Goal: Information Seeking & Learning: Learn about a topic

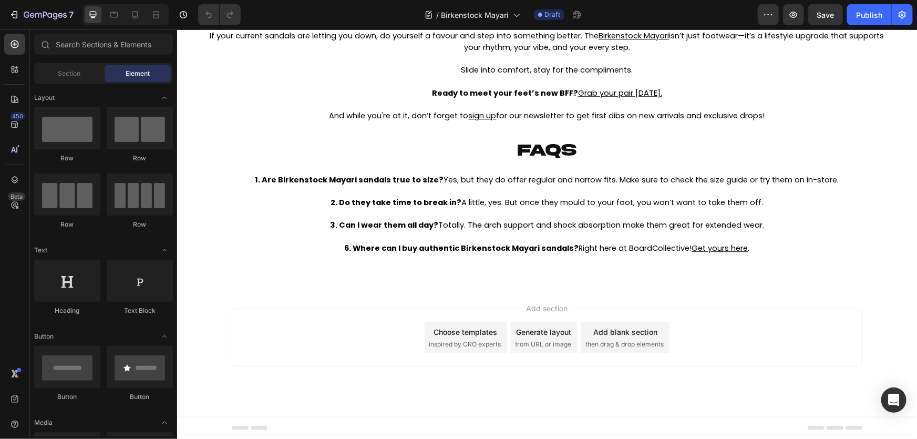
scroll to position [3179, 0]
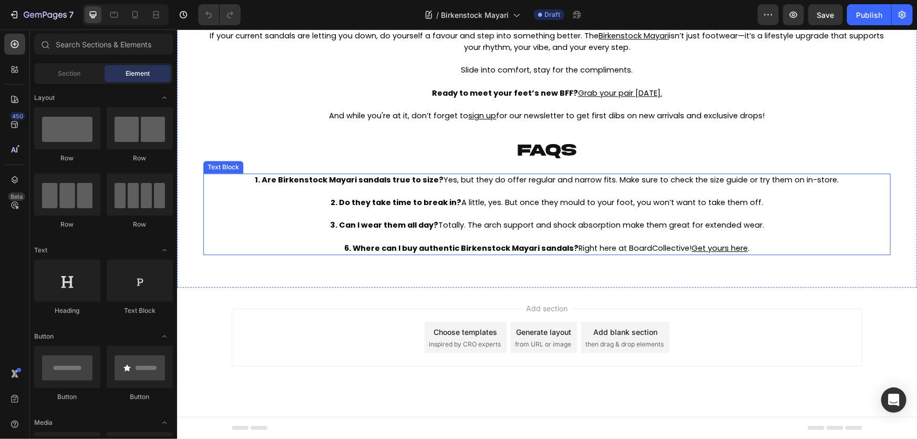
click at [360, 230] on strong "3. Can I wear them all day?" at bounding box center [384, 224] width 108 height 11
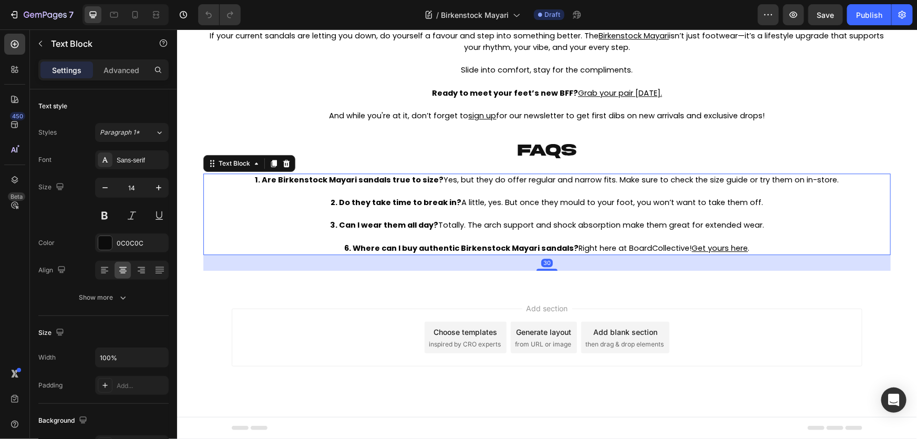
click at [360, 230] on strong "3. Can I wear them all day?" at bounding box center [384, 224] width 108 height 11
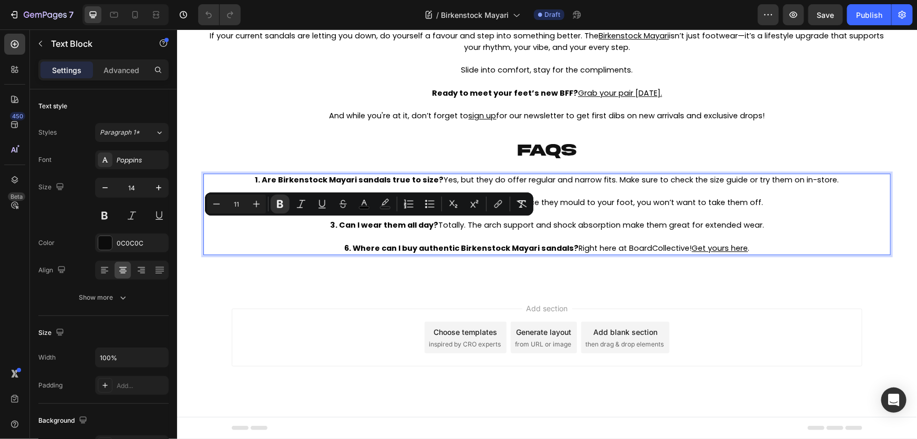
click at [344, 245] on strong "6. Where can I buy authentic Birkenstock Mayari sandals?" at bounding box center [461, 247] width 234 height 11
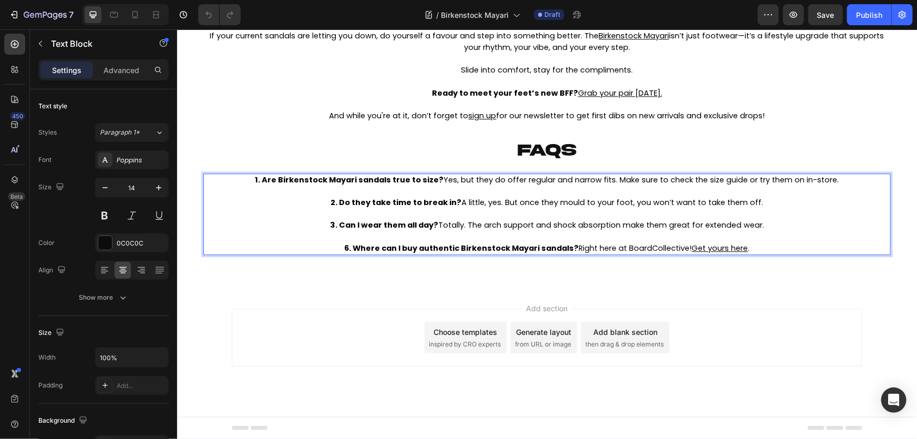
click at [345, 251] on strong "6. Where can I buy authentic Birkenstock Mayari sandals?" at bounding box center [461, 247] width 234 height 11
click at [413, 100] on p at bounding box center [547, 105] width 686 height 12
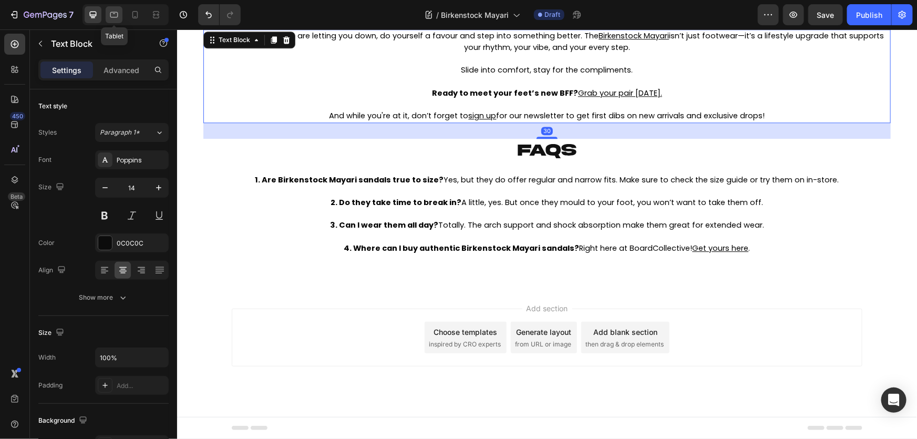
click at [114, 14] on icon at bounding box center [114, 14] width 11 height 11
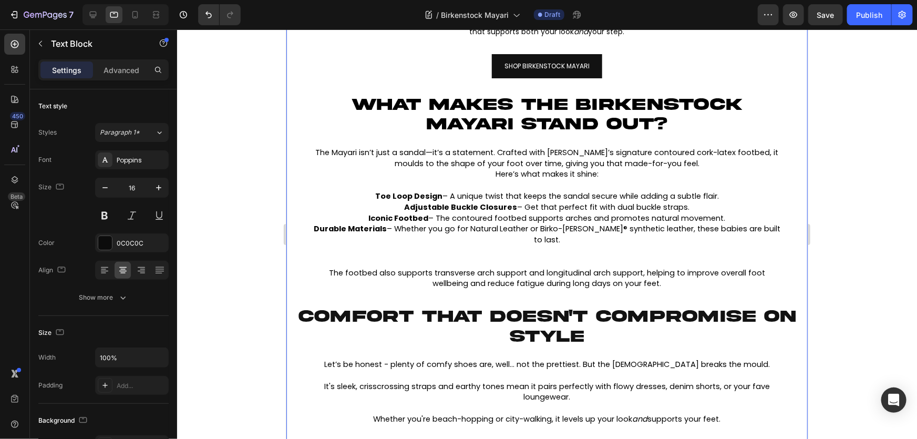
scroll to position [526, 0]
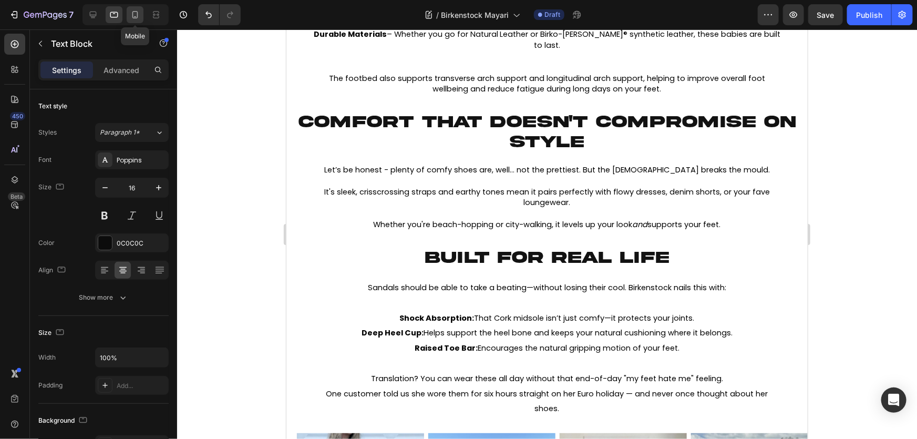
click at [130, 12] on icon at bounding box center [135, 14] width 11 height 11
type input "14"
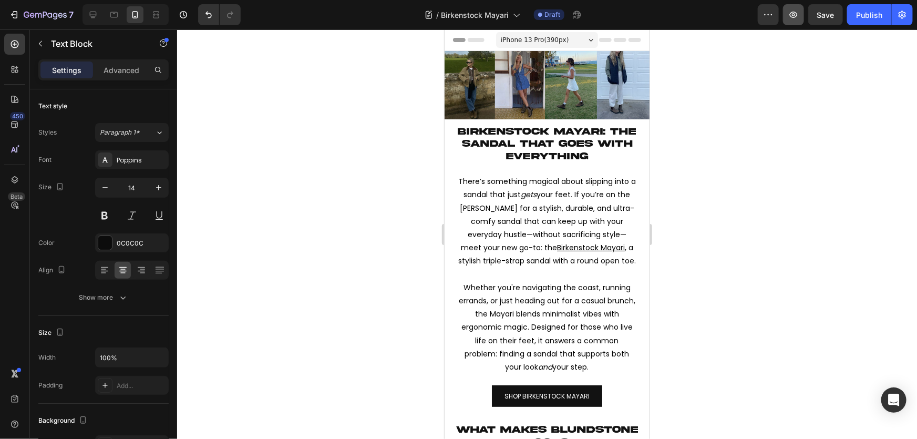
click at [792, 15] on icon "button" at bounding box center [794, 14] width 11 height 11
click at [610, 134] on h2 "Birkenstock Mayari: the sandal that goes with everything" at bounding box center [547, 143] width 195 height 39
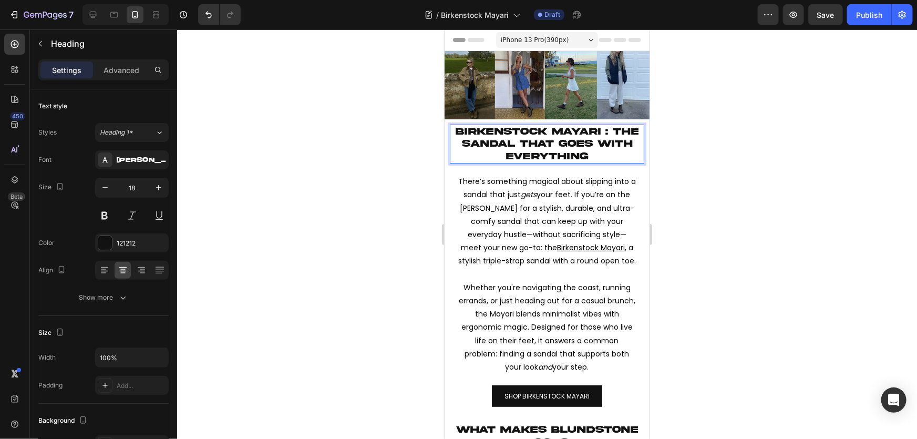
click at [734, 173] on div at bounding box center [547, 234] width 740 height 410
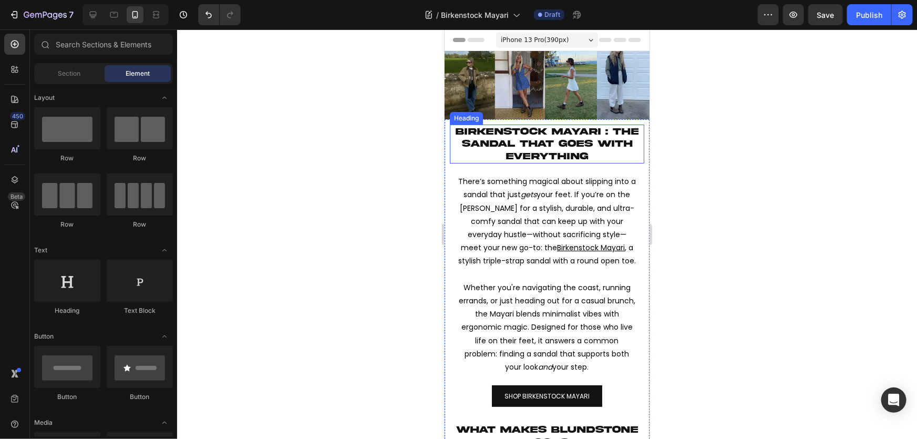
click at [545, 153] on span "Birkenstock Mayari : the sandal that goes with everything" at bounding box center [546, 143] width 183 height 35
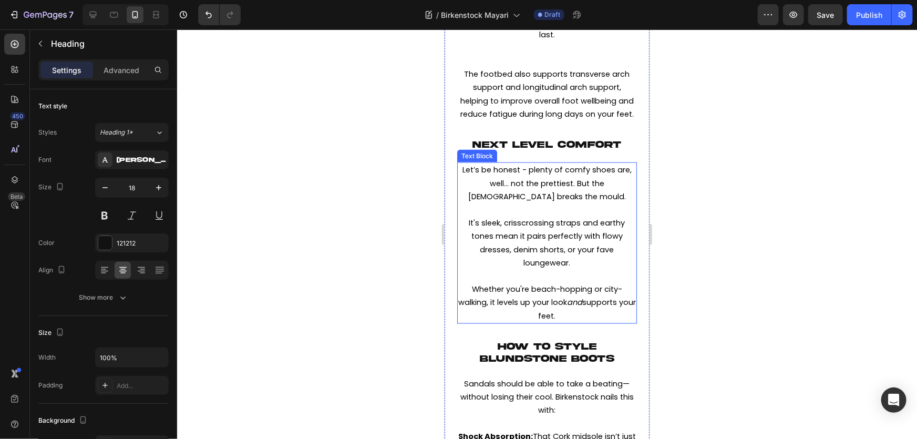
scroll to position [669, 0]
click at [525, 149] on span "Next Level Comfort" at bounding box center [547, 144] width 149 height 10
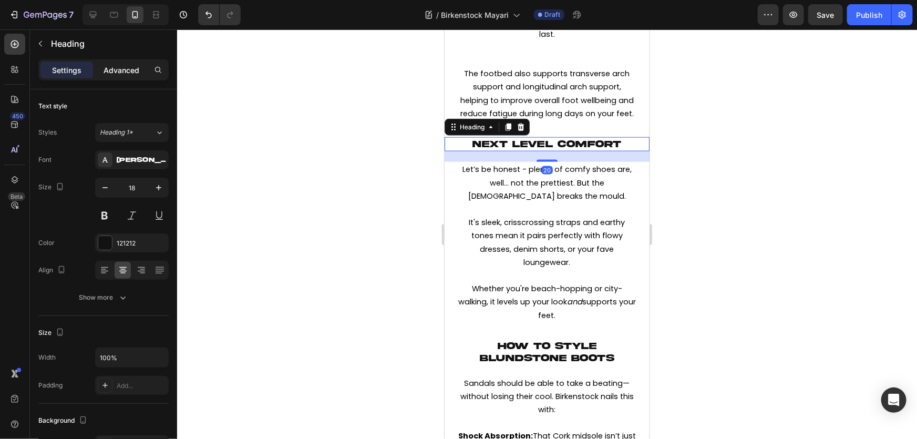
click at [121, 67] on p "Advanced" at bounding box center [122, 70] width 36 height 11
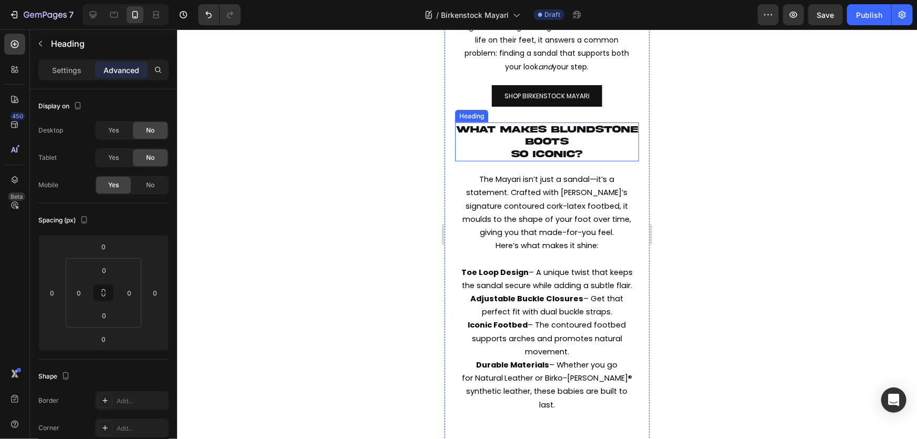
scroll to position [287, 0]
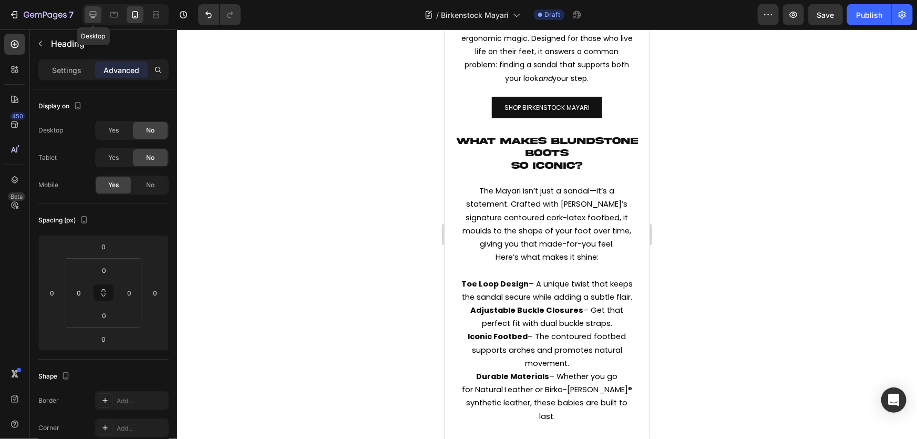
click at [90, 11] on icon at bounding box center [93, 14] width 11 height 11
type input "20"
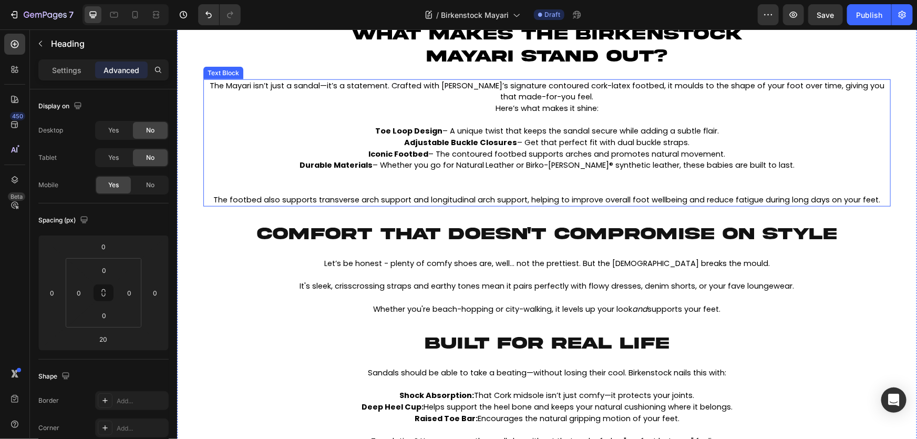
scroll to position [478, 0]
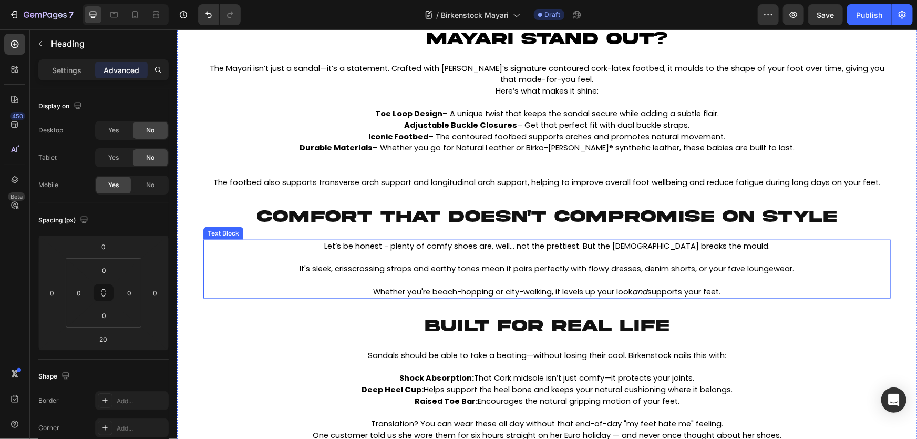
click at [451, 254] on p at bounding box center [547, 258] width 686 height 12
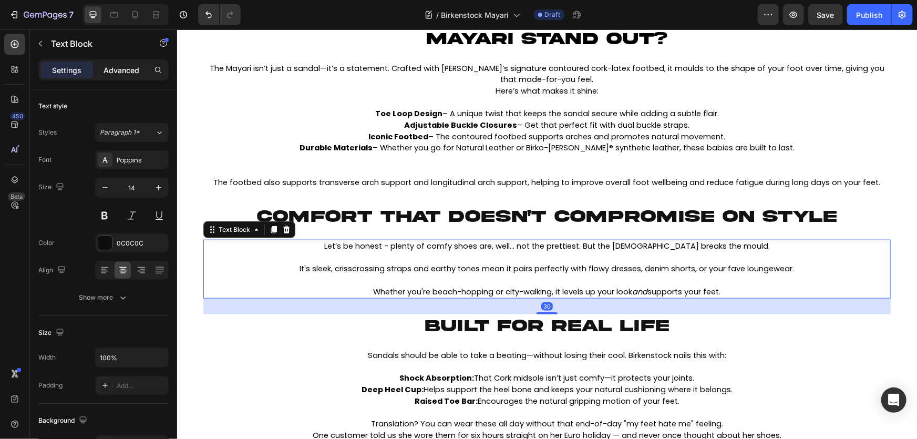
click at [118, 73] on p "Advanced" at bounding box center [122, 70] width 36 height 11
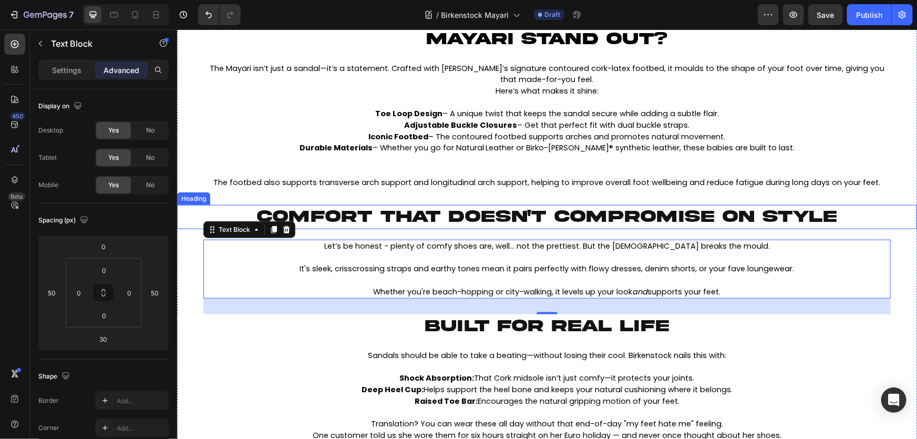
click at [454, 220] on span "COMFORT THAT DOESN'T COMPROMISE ON STYLE" at bounding box center [547, 216] width 580 height 18
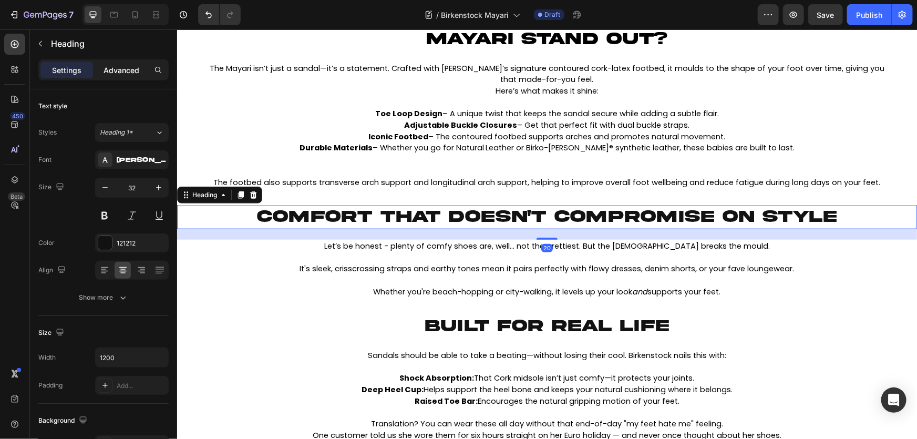
click at [117, 63] on div "Advanced" at bounding box center [121, 70] width 53 height 17
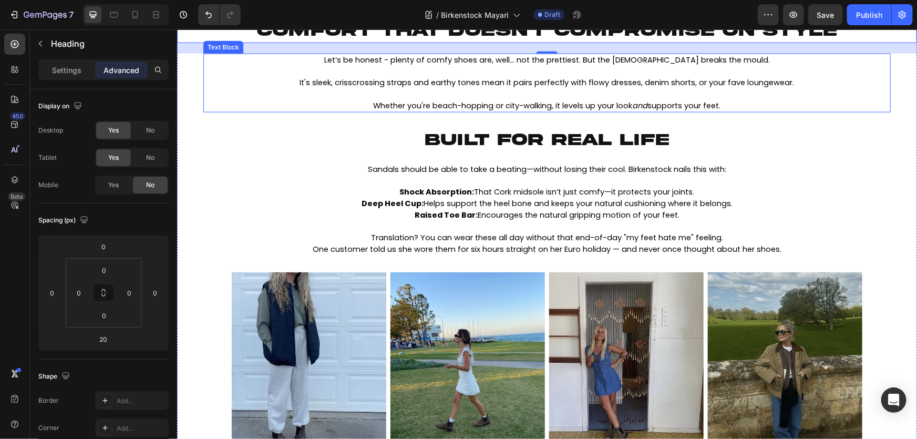
scroll to position [669, 0]
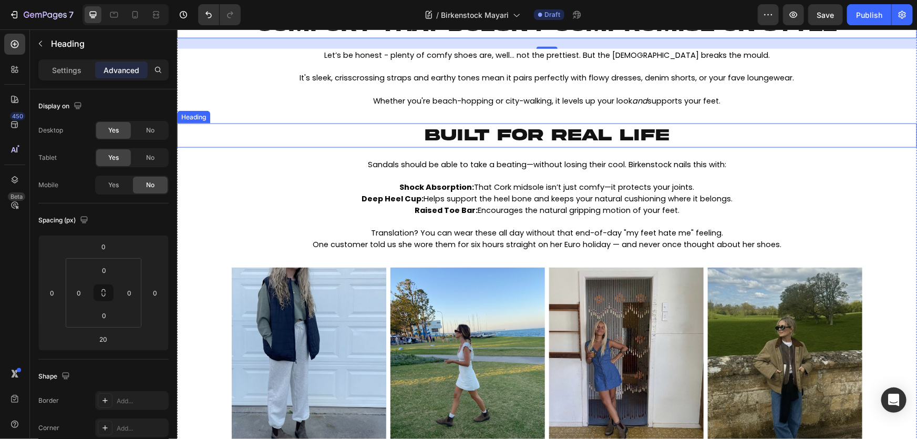
click at [450, 126] on span "BUILT FOR REAL LIFE" at bounding box center [547, 135] width 244 height 18
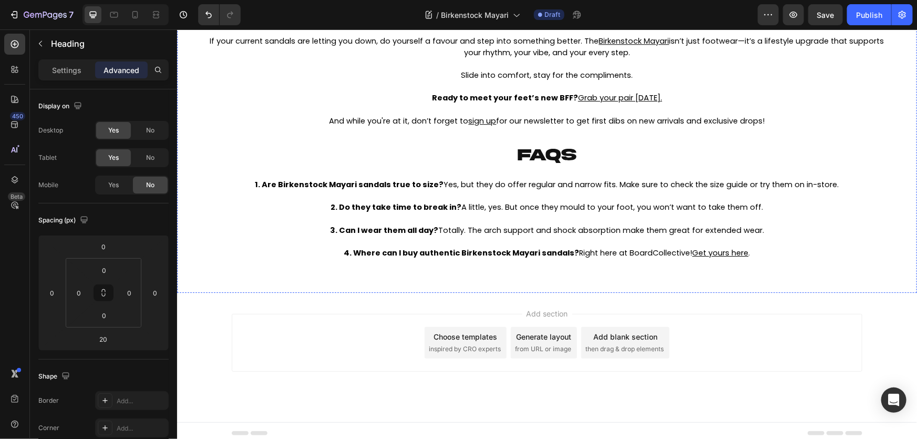
scroll to position [1573, 0]
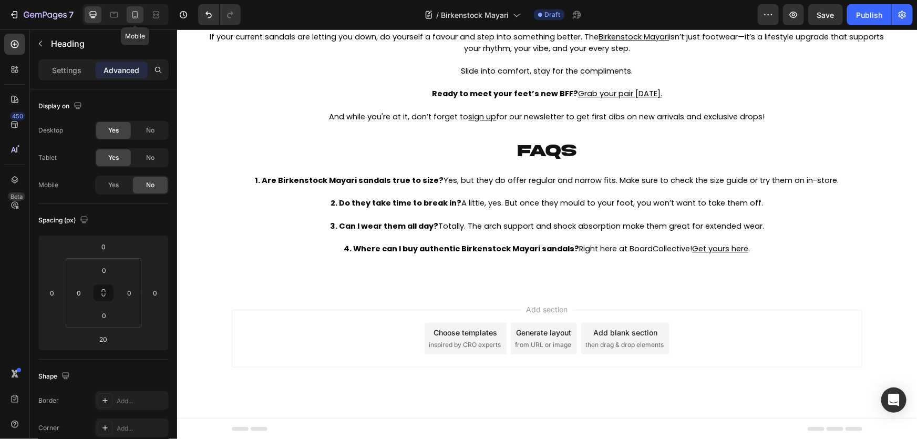
click at [135, 16] on icon at bounding box center [135, 14] width 6 height 7
type input "0"
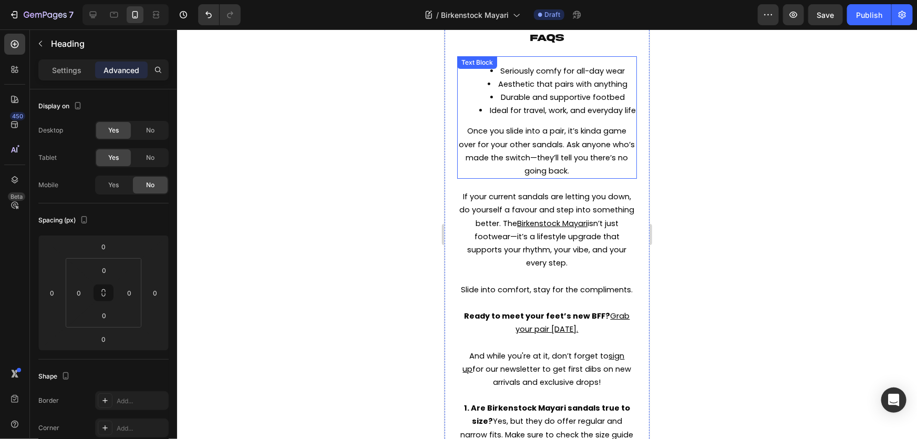
scroll to position [1955, 0]
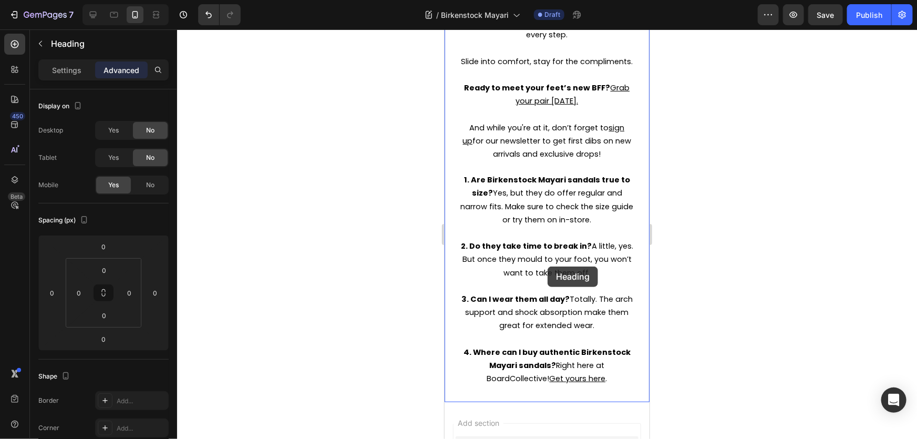
scroll to position [2146, 0]
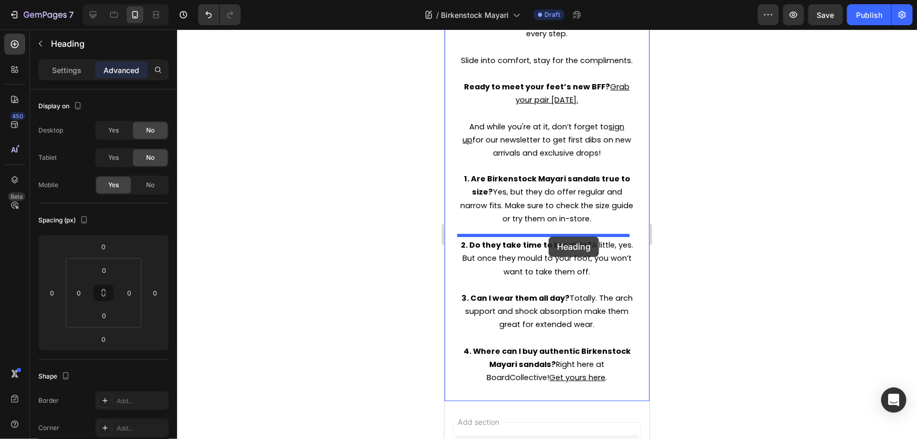
drag, startPoint x: 569, startPoint y: 51, endPoint x: 548, endPoint y: 236, distance: 186.3
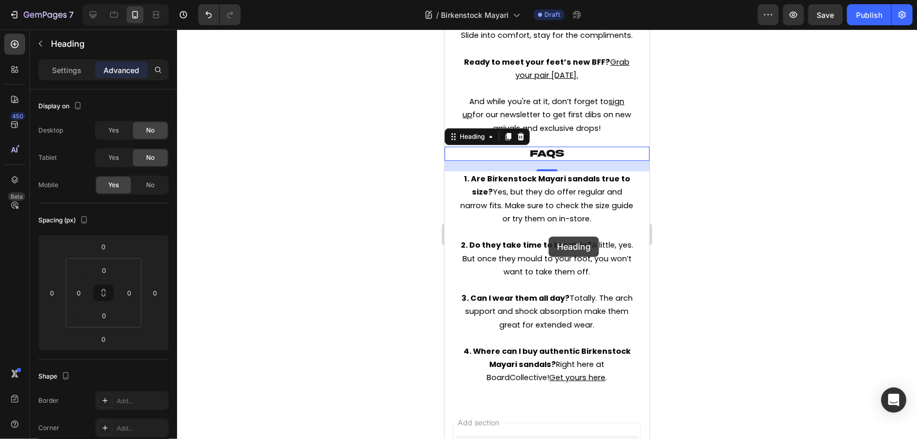
scroll to position [2121, 0]
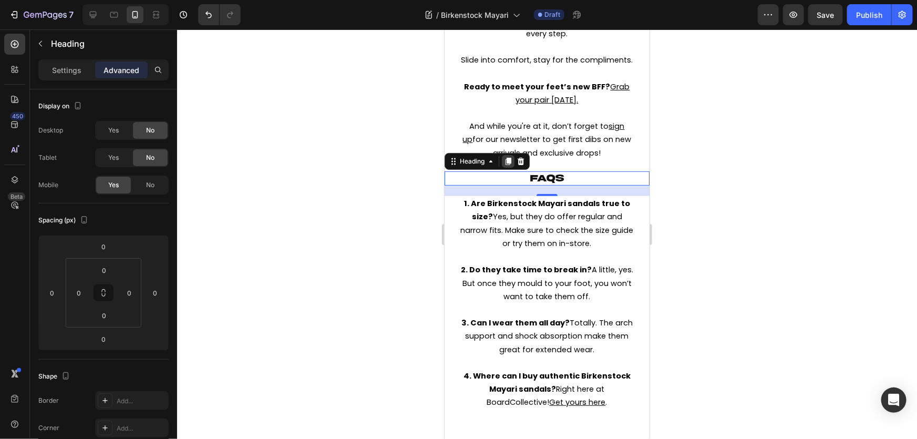
click at [507, 165] on icon at bounding box center [508, 160] width 6 height 7
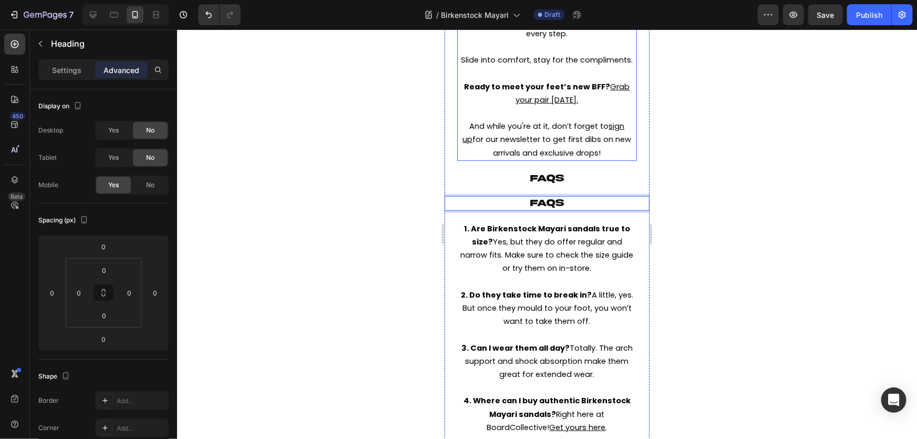
drag, startPoint x: 558, startPoint y: 267, endPoint x: 587, endPoint y: 206, distance: 67.5
drag, startPoint x: 743, startPoint y: 212, endPoint x: 726, endPoint y: 213, distance: 17.4
click at [743, 212] on div at bounding box center [547, 234] width 740 height 410
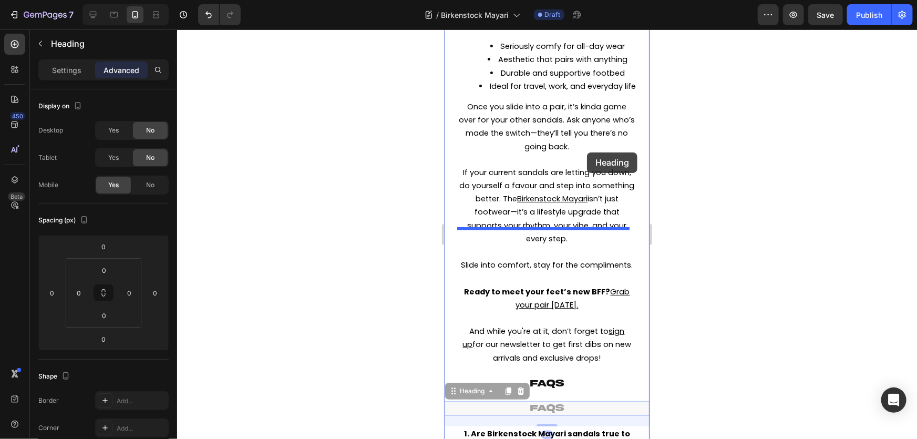
scroll to position [1882, 0]
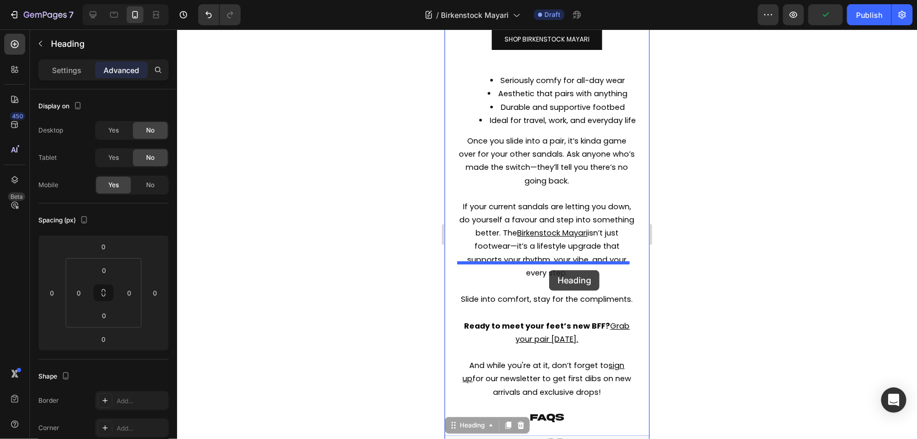
drag, startPoint x: 581, startPoint y: 269, endPoint x: 549, endPoint y: 270, distance: 32.6
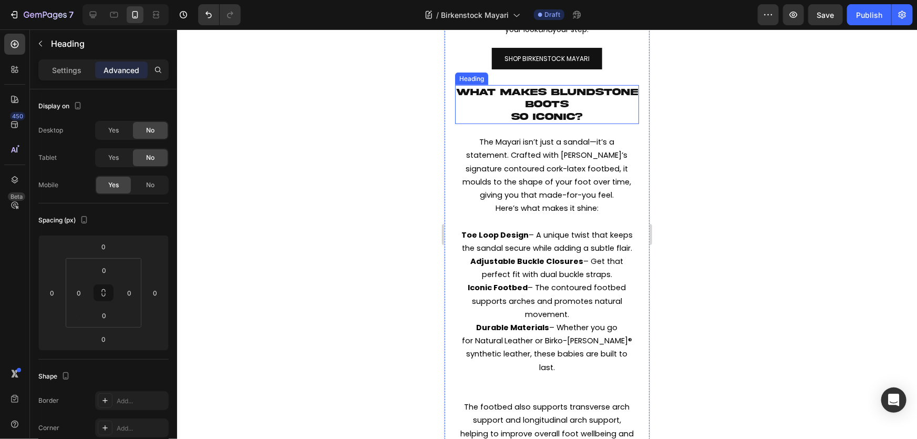
scroll to position [334, 0]
click at [578, 122] on span "so iconic?" at bounding box center [547, 118] width 71 height 10
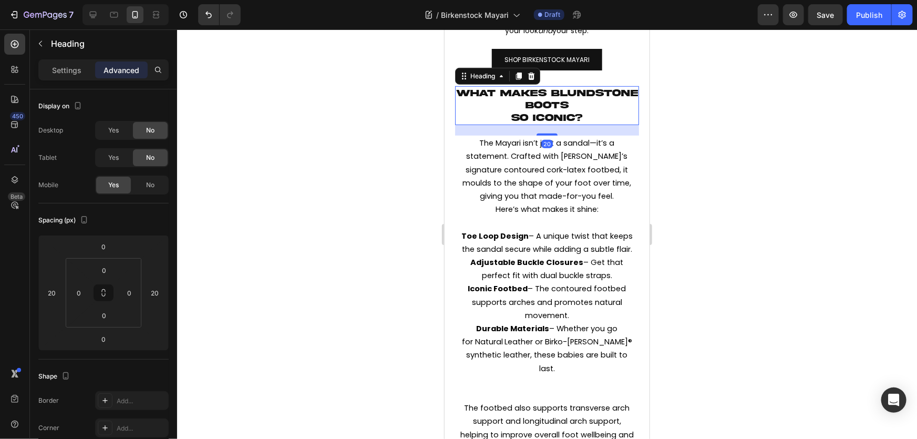
click at [584, 125] on h2 "what makes blundstone boots so iconic?" at bounding box center [547, 105] width 184 height 39
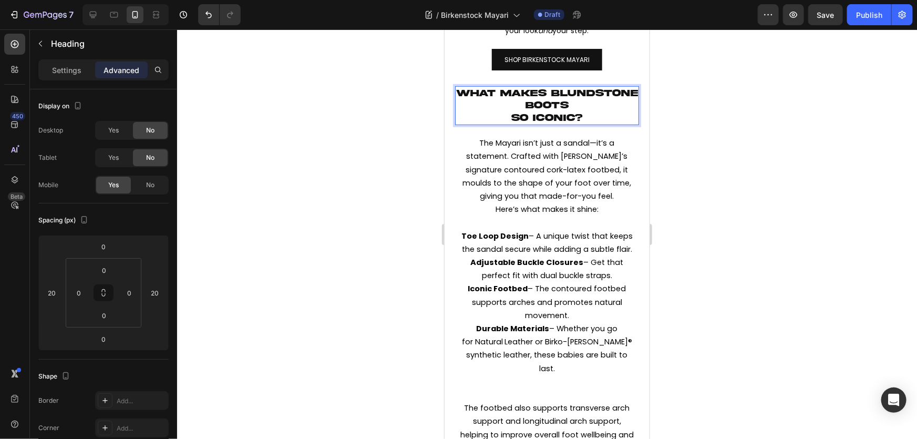
click at [584, 124] on p "what makes blundstone boots so iconic?" at bounding box center [547, 105] width 182 height 37
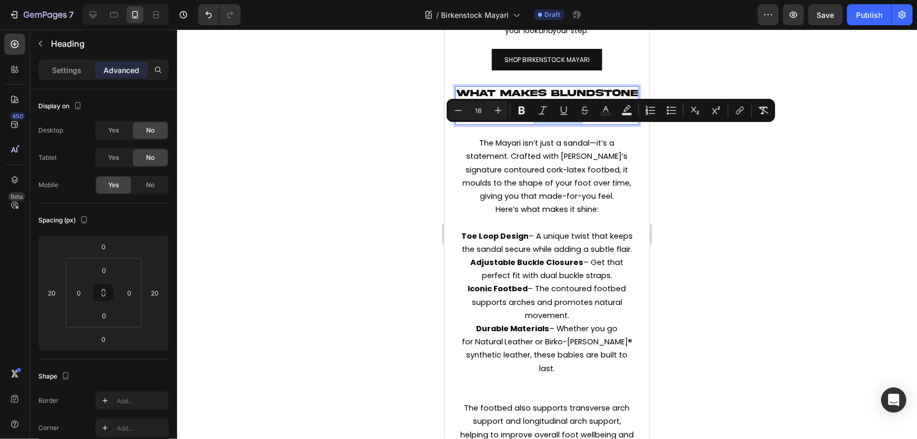
drag, startPoint x: 588, startPoint y: 128, endPoint x: 527, endPoint y: 130, distance: 61.0
click at [527, 124] on p "what makes blundstone boots so iconic?" at bounding box center [547, 105] width 182 height 37
click at [799, 16] on icon "button" at bounding box center [794, 14] width 11 height 11
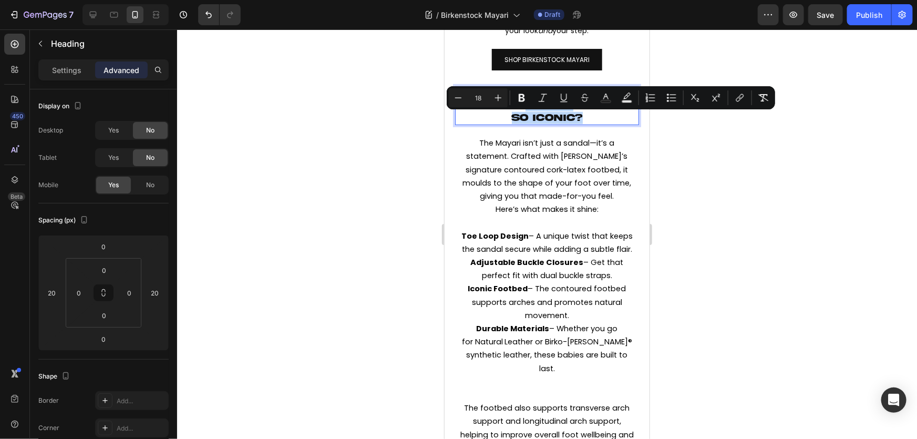
drag, startPoint x: 582, startPoint y: 132, endPoint x: 472, endPoint y: 117, distance: 111.5
click at [472, 117] on p "what makes blundstone boots so iconic?" at bounding box center [547, 105] width 182 height 37
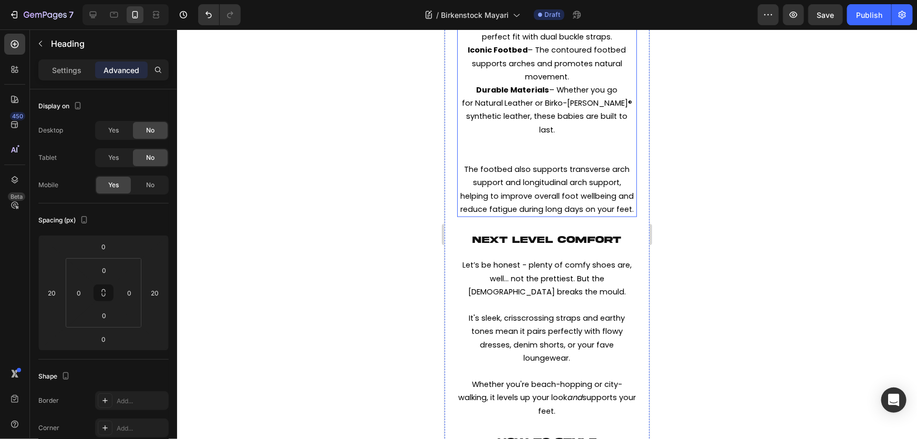
scroll to position [573, 0]
click at [589, 244] on span "Next Level Comfort" at bounding box center [547, 239] width 149 height 10
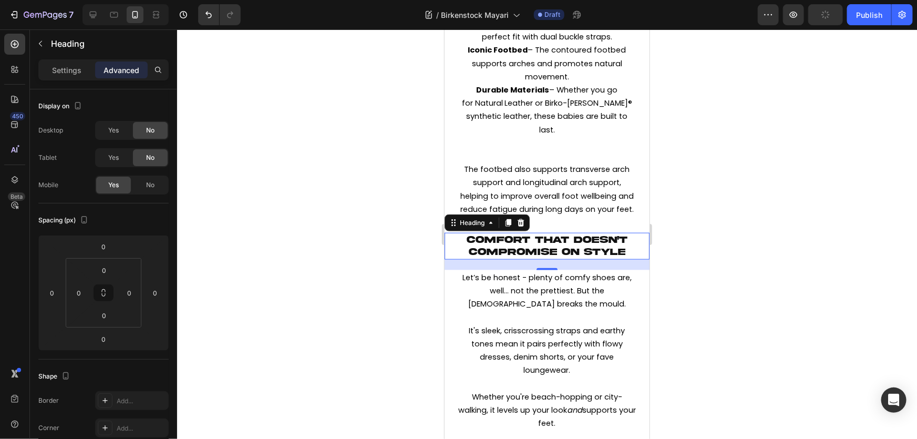
click at [777, 311] on div at bounding box center [547, 234] width 740 height 410
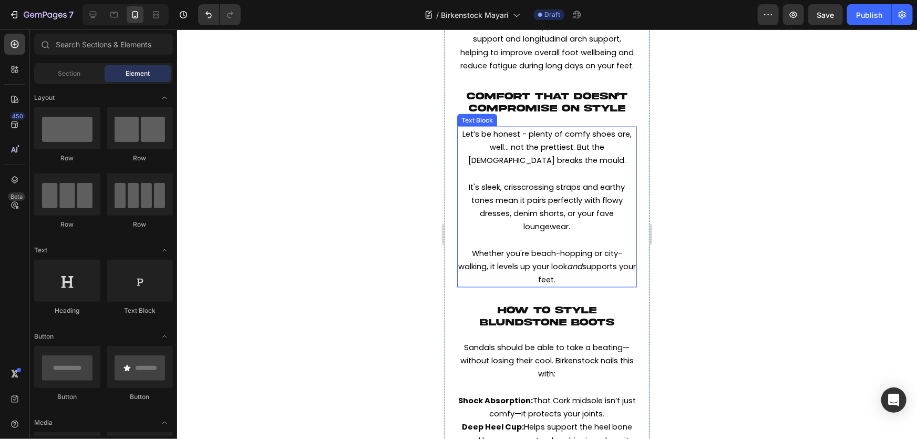
scroll to position [764, 0]
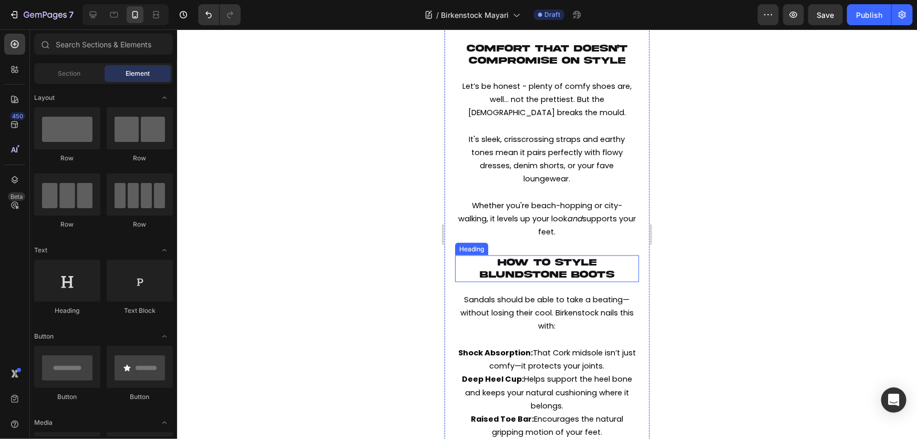
click at [545, 279] on span "HOW TO STYLE BLUNDSTONE BOOTS" at bounding box center [546, 268] width 135 height 22
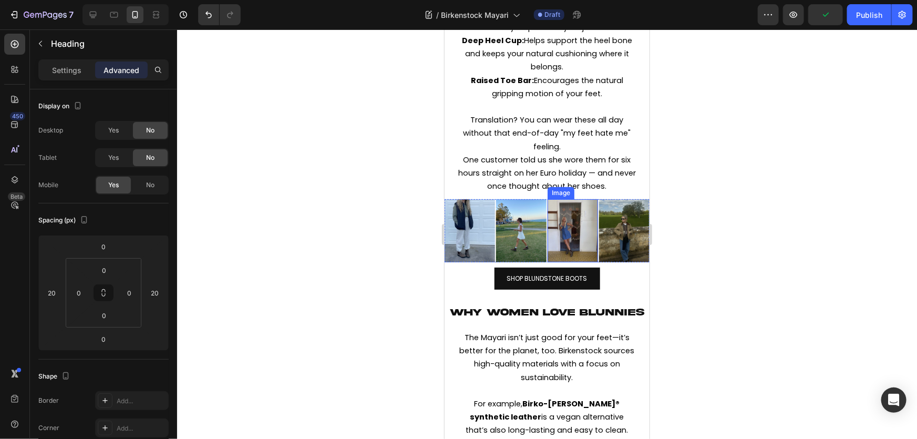
scroll to position [1147, 0]
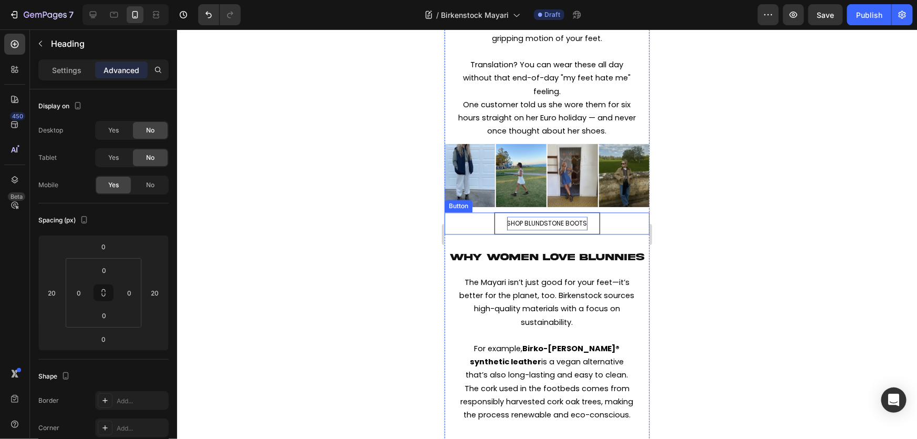
click at [549, 227] on span "SHOP BLUNDSTONE BOOTS" at bounding box center [547, 222] width 80 height 9
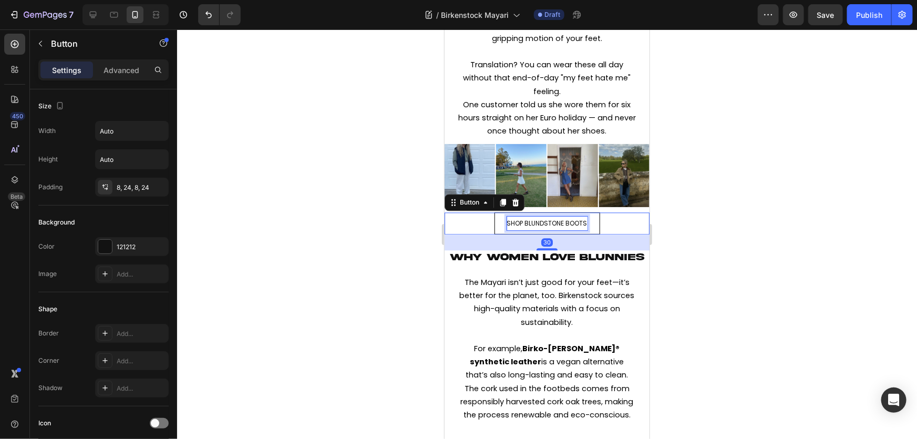
click at [549, 227] on span "SHOP BLUNDSTONE BOOTS" at bounding box center [547, 222] width 80 height 9
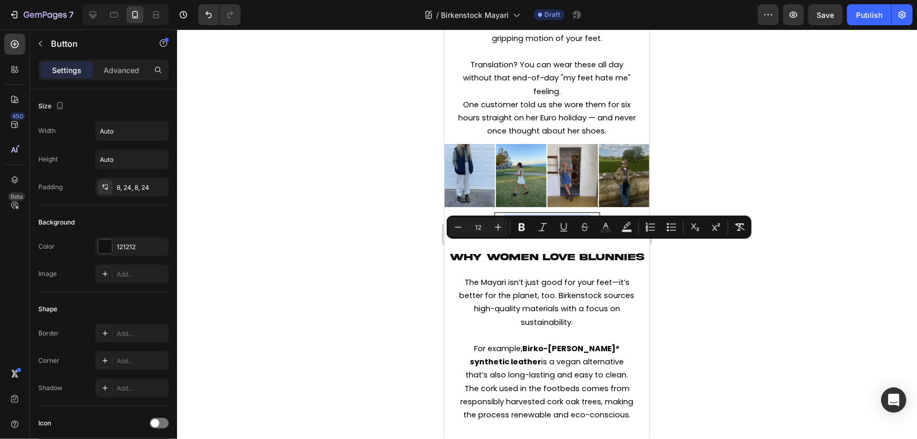
click at [522, 227] on span "SHOP BLUNDSTONE BOOTS" at bounding box center [547, 222] width 80 height 9
drag, startPoint x: 522, startPoint y: 247, endPoint x: 589, endPoint y: 248, distance: 67.3
click at [589, 233] on link "SHOP BLUNDSTONE BOOTS" at bounding box center [547, 223] width 106 height 22
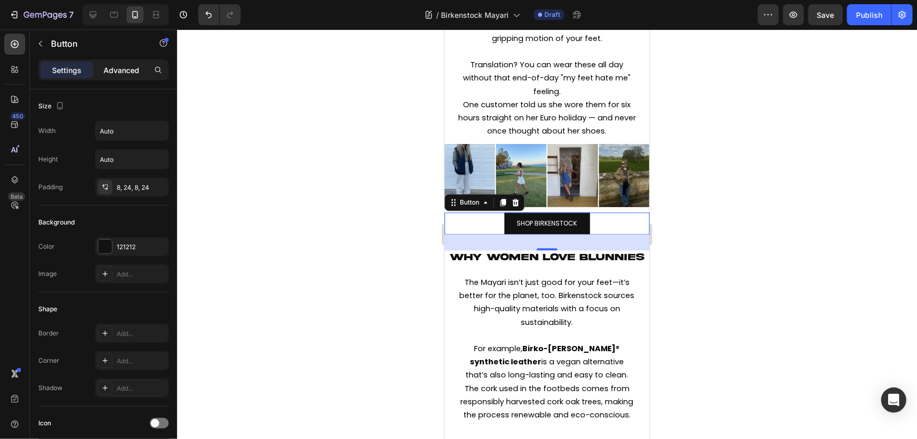
click at [132, 65] on p "Advanced" at bounding box center [122, 70] width 36 height 11
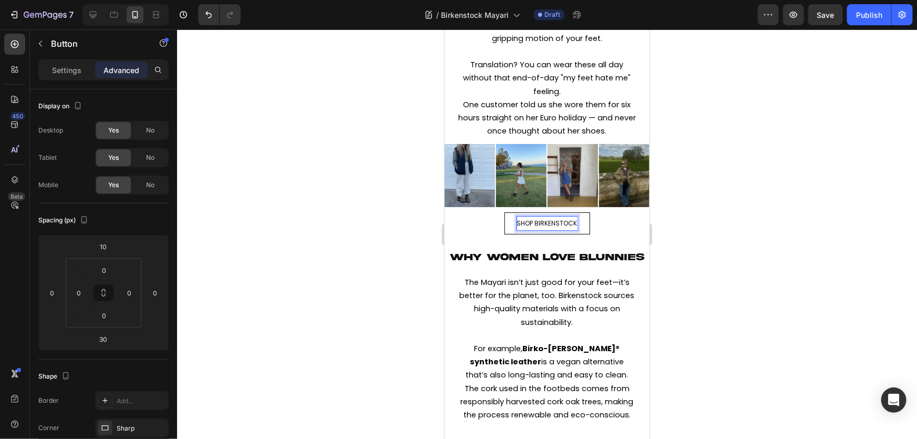
click at [570, 227] on span "SHOP BIRKENSTOCK" at bounding box center [547, 222] width 60 height 9
click at [88, 18] on icon at bounding box center [93, 14] width 11 height 11
type input "0"
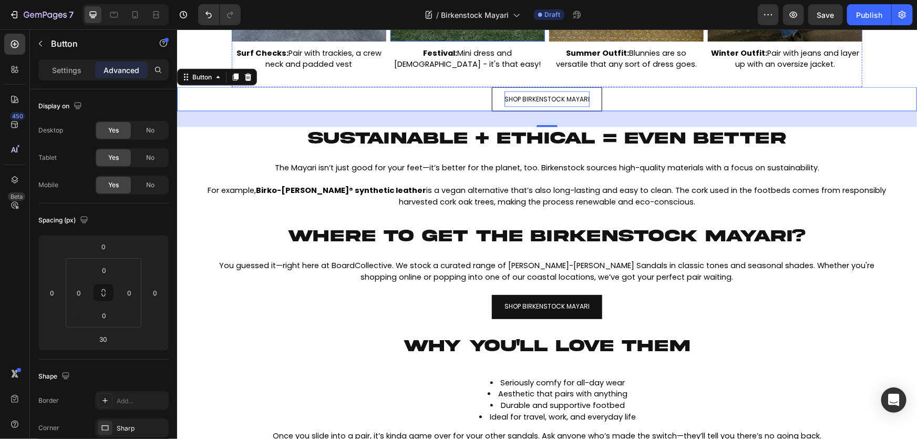
scroll to position [931, 0]
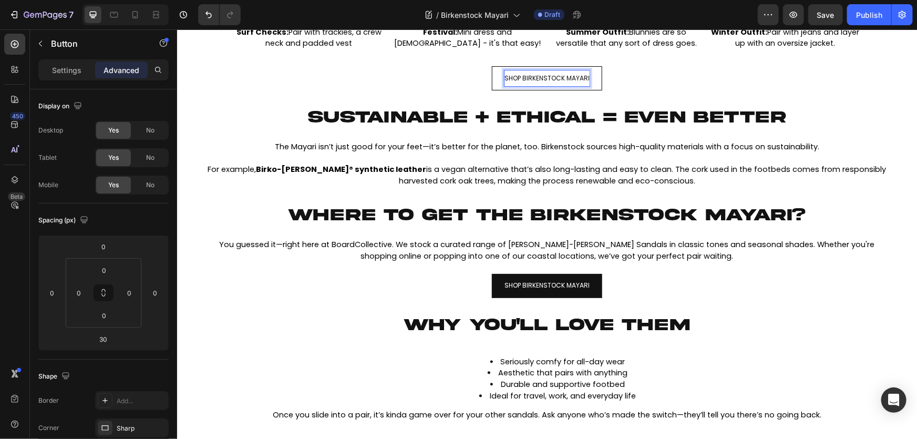
click at [495, 80] on link "SHOP BIRKENSTOCK MAYARI" at bounding box center [547, 78] width 110 height 24
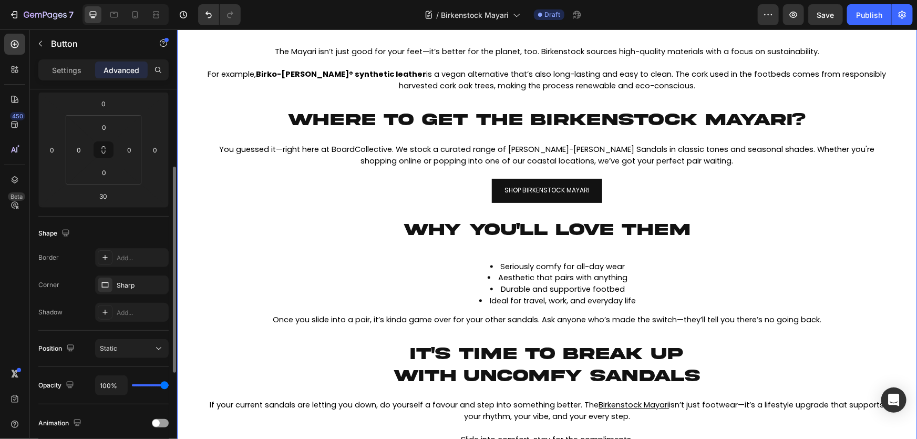
scroll to position [787, 0]
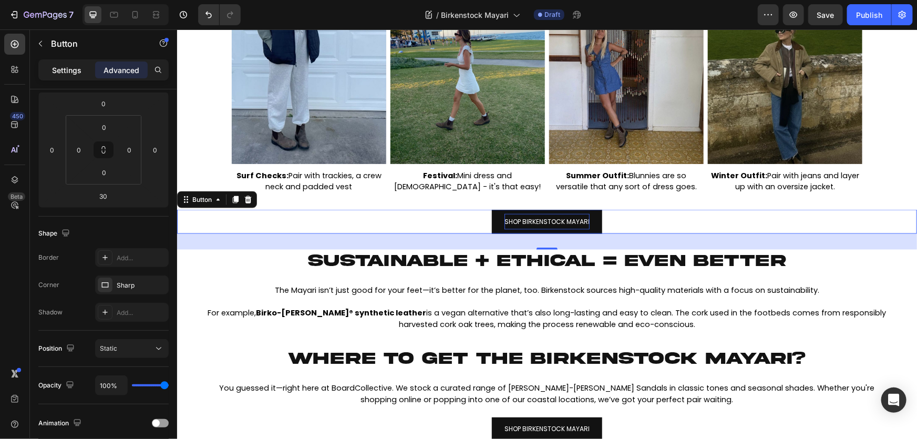
click at [70, 69] on p "Settings" at bounding box center [66, 70] width 29 height 11
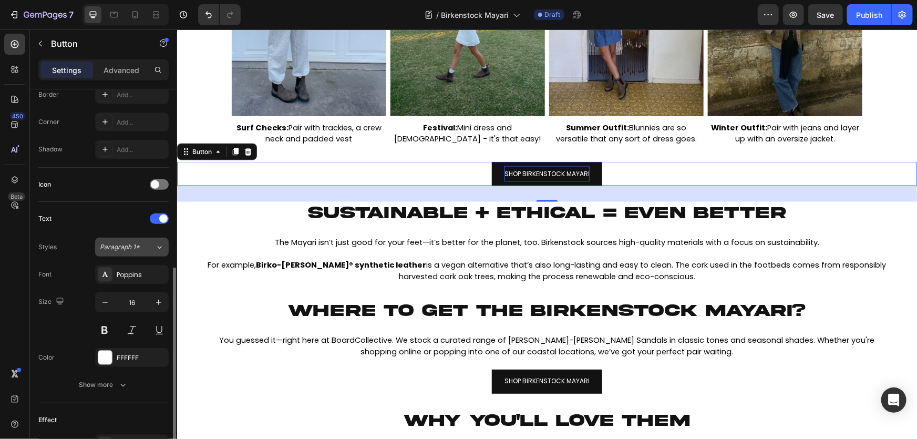
scroll to position [430, 0]
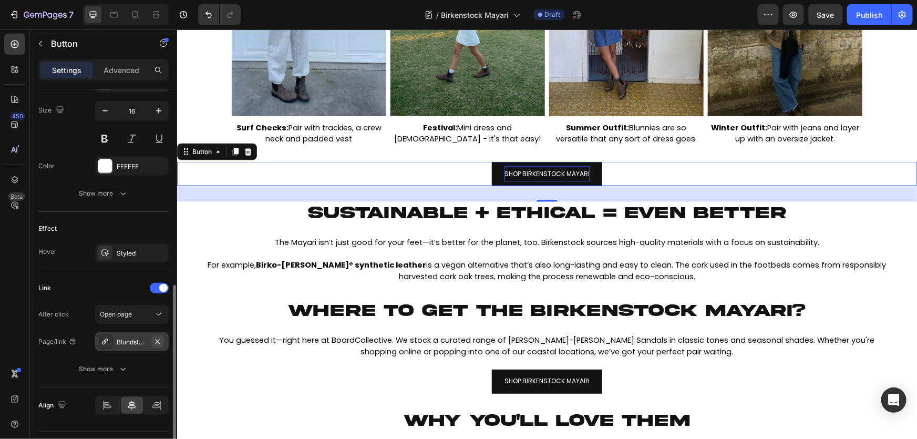
click at [152, 341] on button "button" at bounding box center [157, 341] width 13 height 13
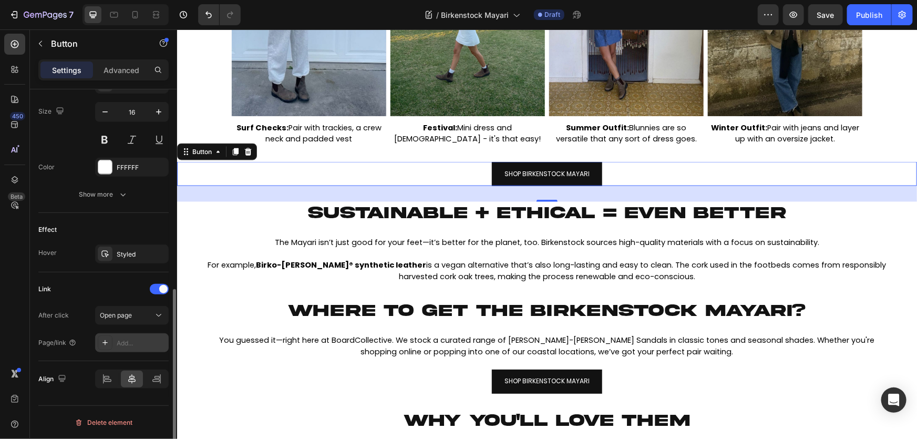
scroll to position [427, 0]
click at [147, 342] on div "Add..." at bounding box center [141, 344] width 49 height 9
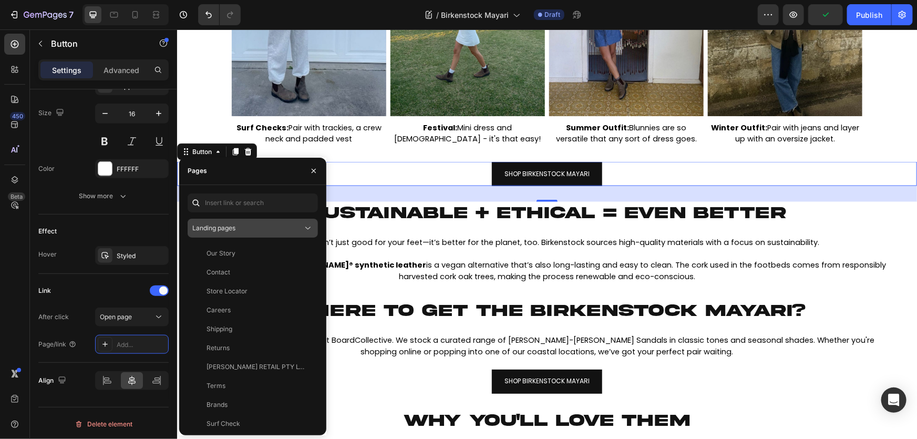
click at [242, 232] on div "Landing pages" at bounding box center [247, 227] width 110 height 9
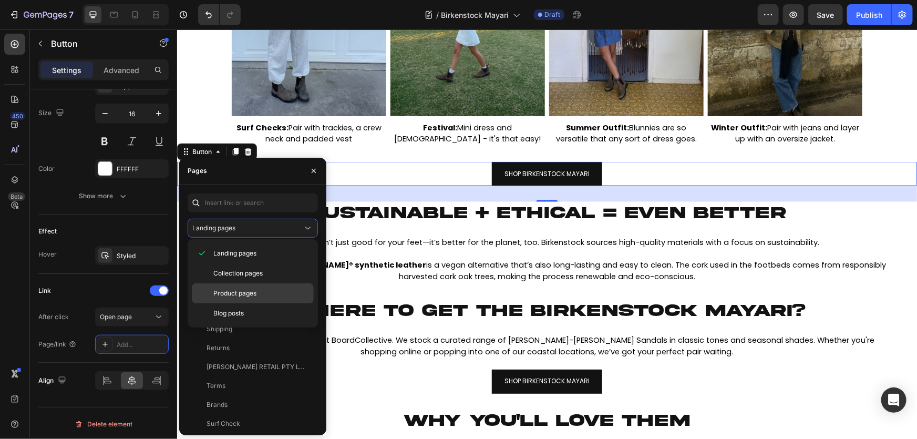
click at [248, 294] on span "Product pages" at bounding box center [234, 293] width 43 height 9
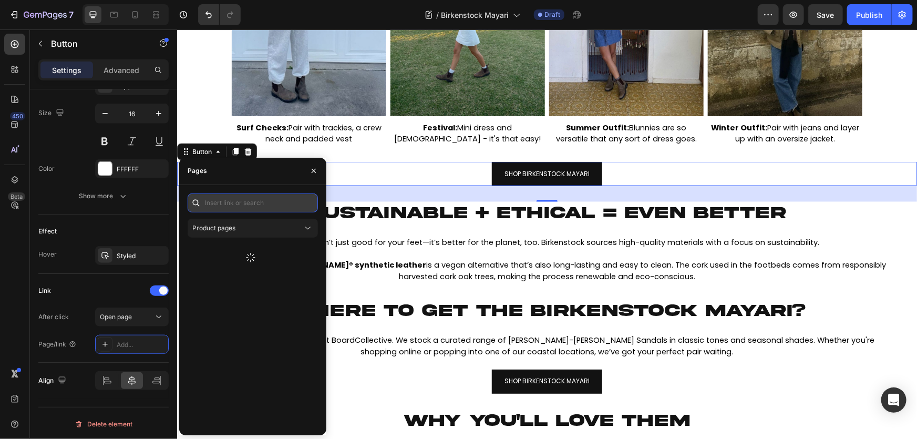
click at [250, 206] on input "text" at bounding box center [253, 202] width 130 height 19
type input "BIRKENSTOCK MAYARI"
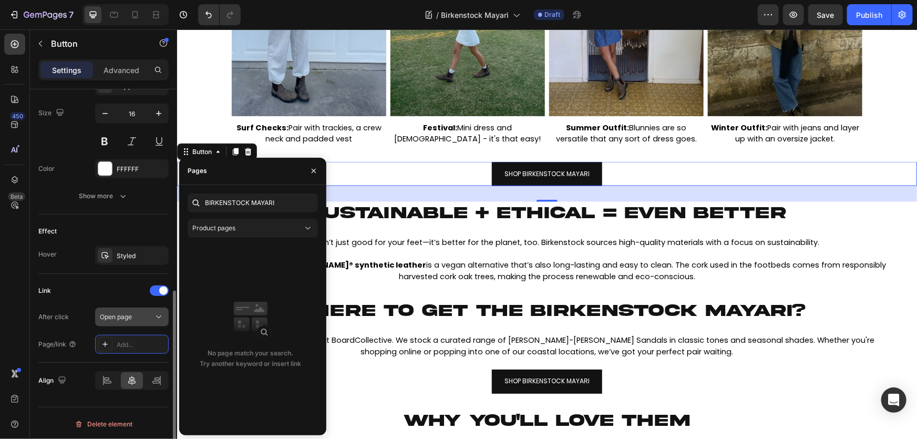
click at [152, 312] on div "Open page" at bounding box center [127, 316] width 54 height 9
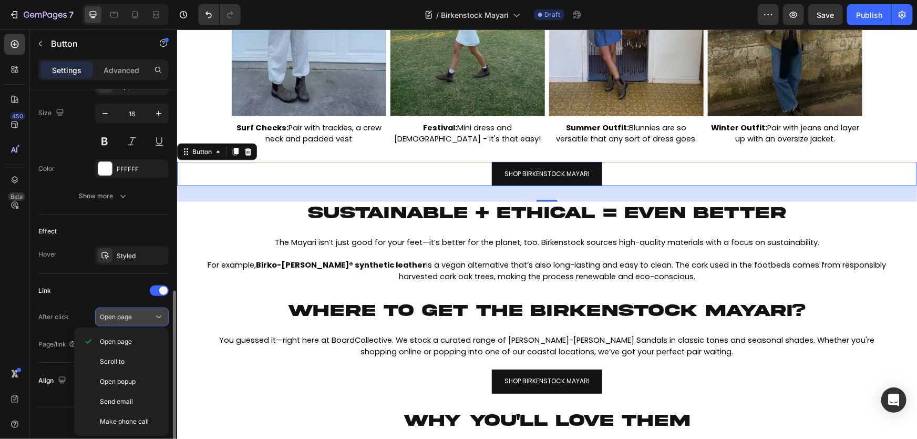
click at [154, 315] on icon at bounding box center [159, 317] width 11 height 11
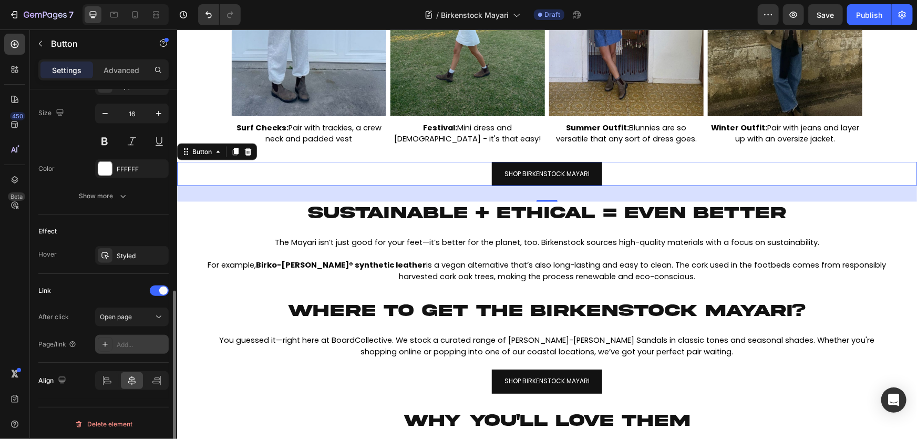
click at [130, 340] on div "Add..." at bounding box center [141, 344] width 49 height 9
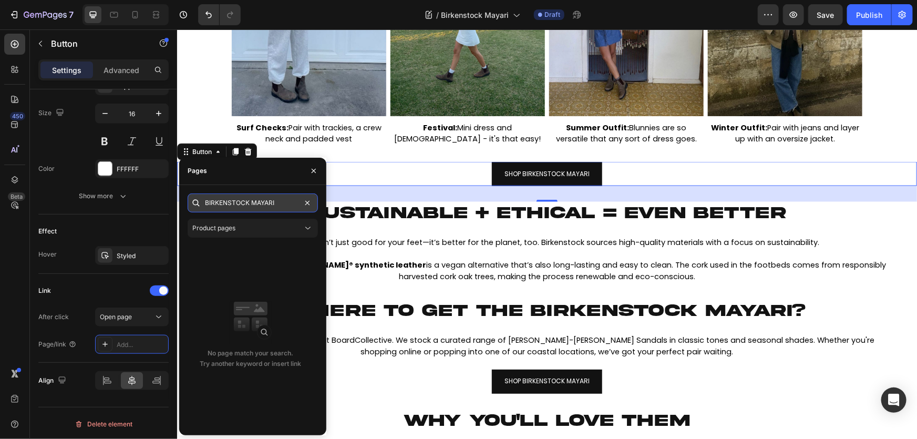
drag, startPoint x: 291, startPoint y: 198, endPoint x: 299, endPoint y: 201, distance: 8.5
click at [290, 199] on input "BIRKENSTOCK MAYARI" at bounding box center [253, 202] width 130 height 19
paste input "[URL][DOMAIN_NAME]"
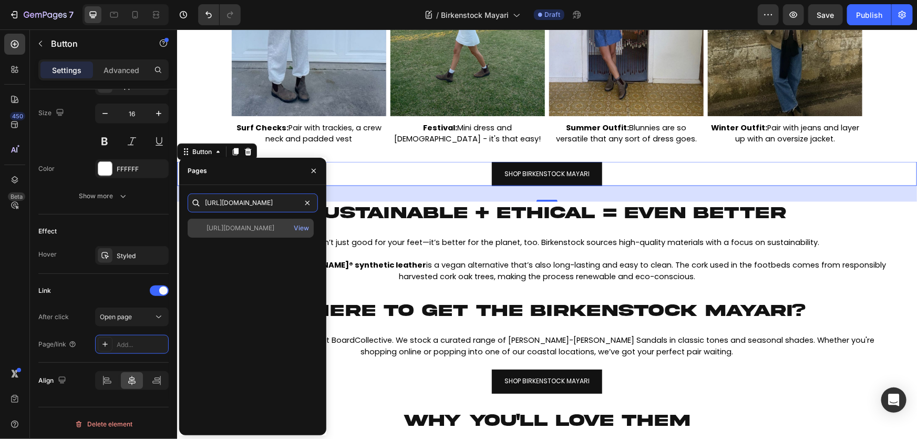
type input "[URL][DOMAIN_NAME]"
click at [251, 232] on div "[URL][DOMAIN_NAME]" at bounding box center [241, 227] width 68 height 9
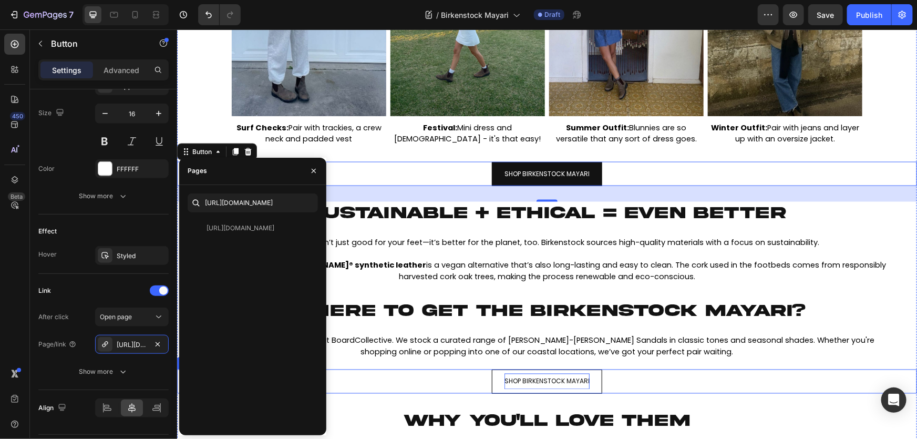
click at [582, 375] on p "SHOP BIRKENSTOCK MAYARI" at bounding box center [546, 381] width 85 height 16
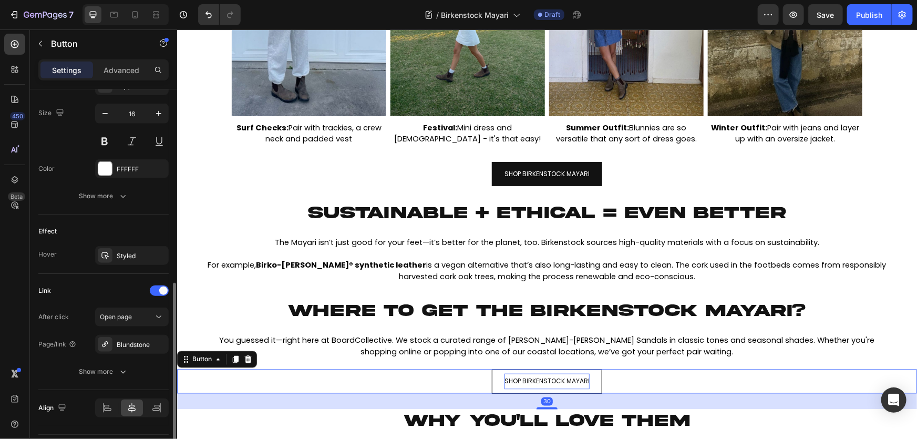
scroll to position [427, 0]
click at [158, 344] on icon "button" at bounding box center [158, 345] width 8 height 8
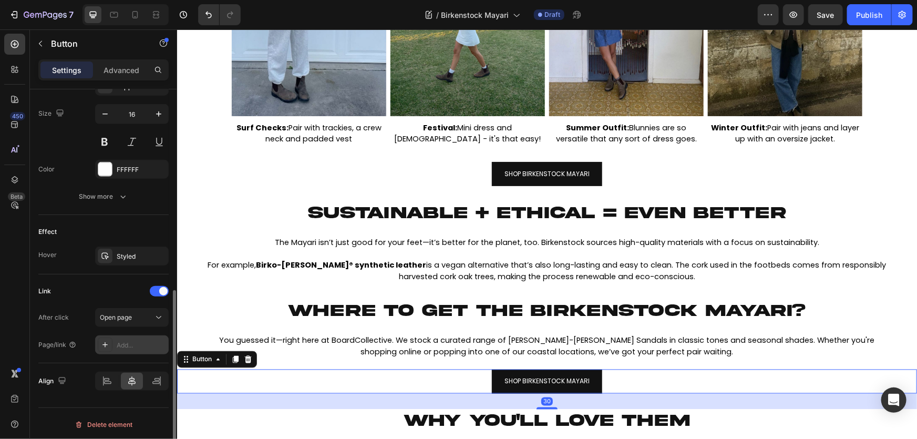
click at [133, 344] on div "Add..." at bounding box center [141, 345] width 49 height 9
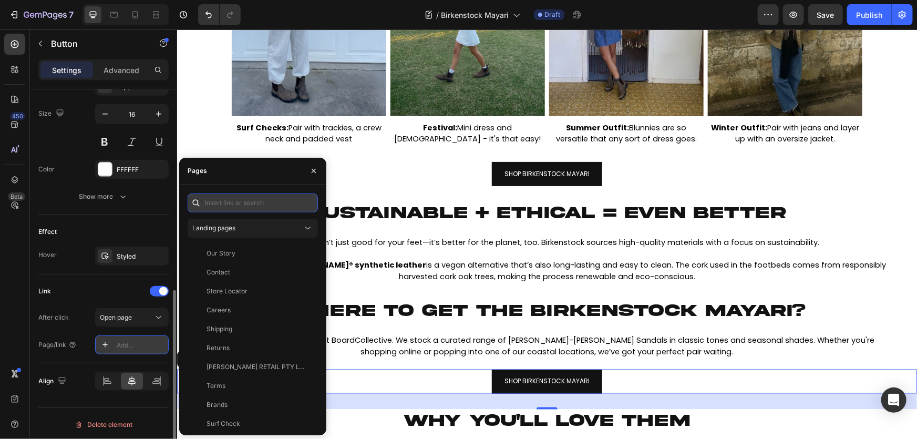
click at [244, 196] on input "text" at bounding box center [253, 202] width 130 height 19
paste input "[URL][DOMAIN_NAME]"
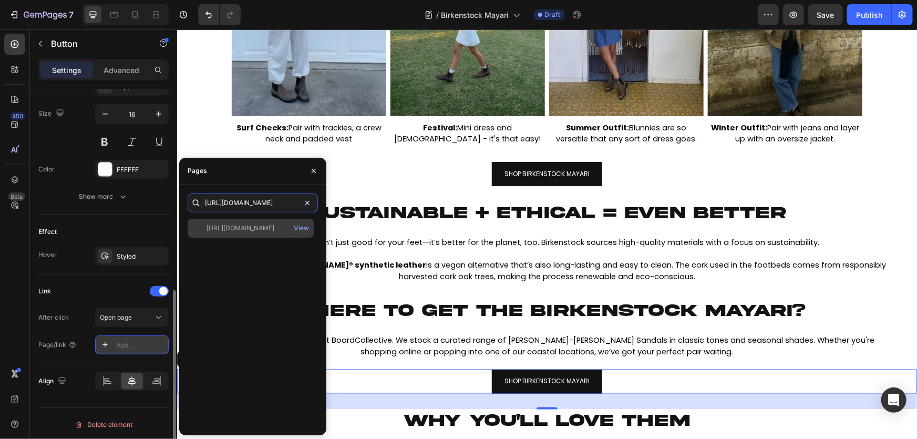
type input "[URL][DOMAIN_NAME]"
click at [260, 226] on div "[URL][DOMAIN_NAME]" at bounding box center [241, 227] width 68 height 9
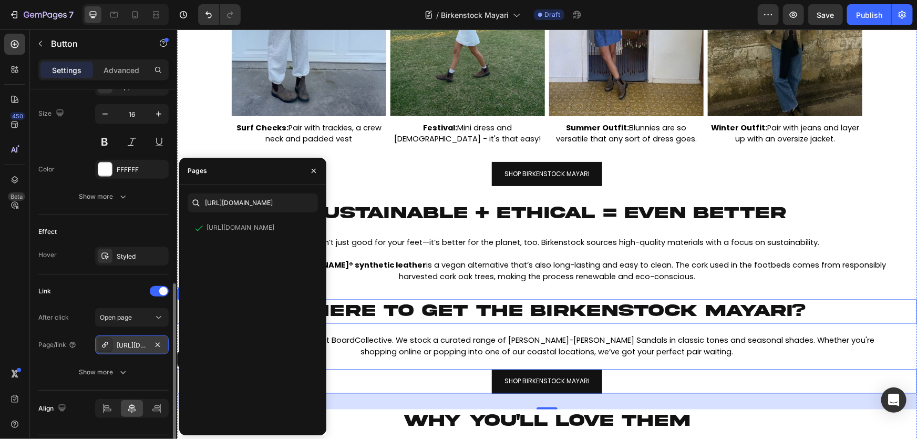
click at [514, 300] on h2 "WHERE TO GET THE BIRKENSTOCK MAYARI?" at bounding box center [546, 311] width 631 height 24
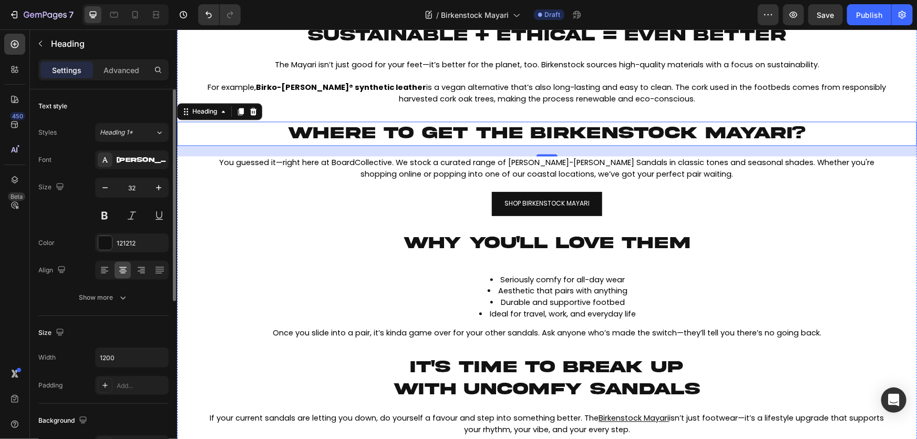
scroll to position [821, 0]
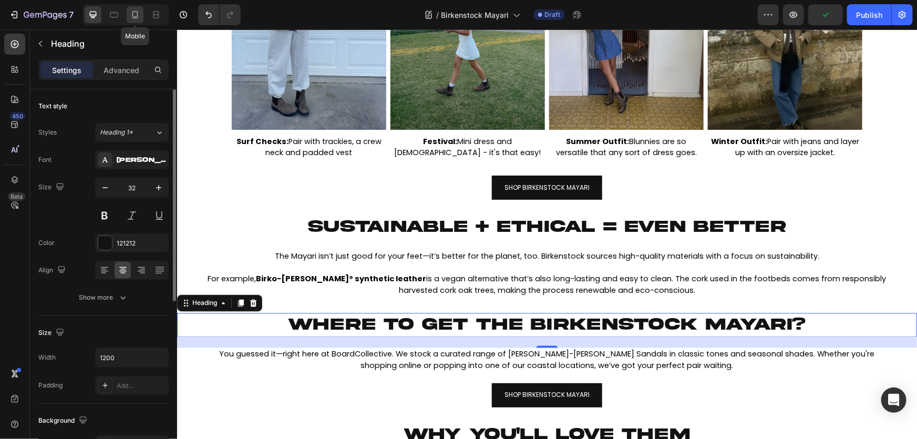
click at [130, 16] on icon at bounding box center [135, 14] width 11 height 11
type input "46"
type input "100%"
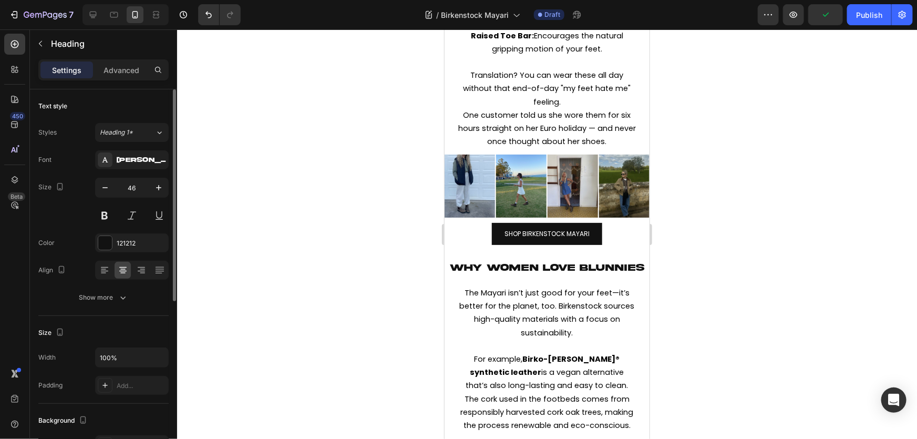
scroll to position [1136, 0]
click at [98, 15] on div at bounding box center [93, 14] width 17 height 17
type input "32"
type input "1200"
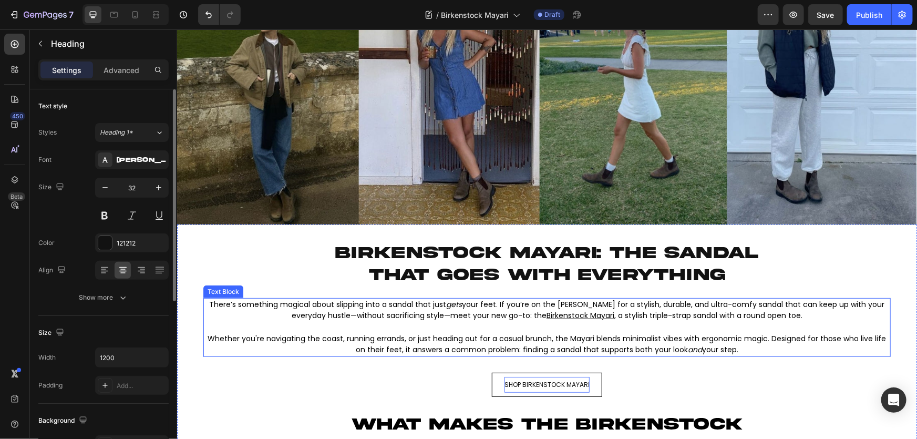
scroll to position [208, 0]
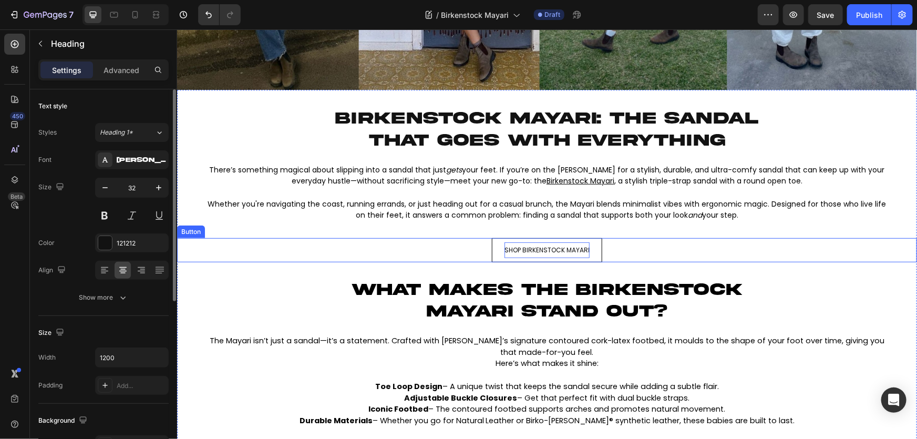
click at [571, 250] on span "SHOP BIRKENSTOCK MAYARI" at bounding box center [546, 249] width 85 height 9
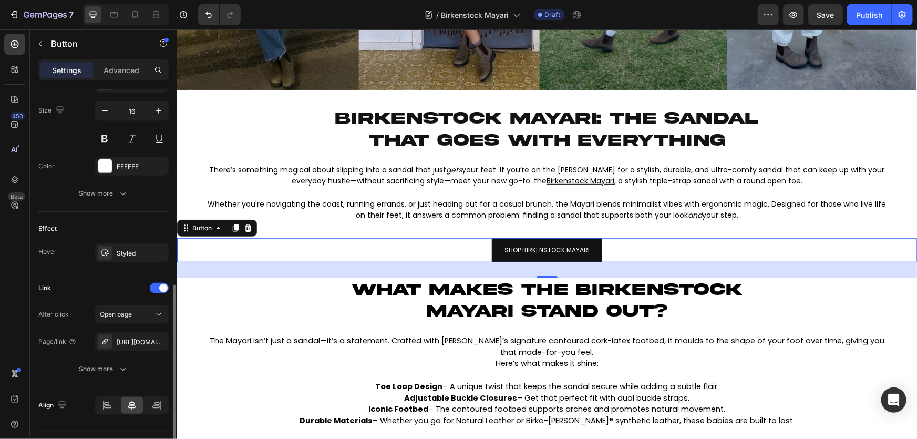
scroll to position [455, 0]
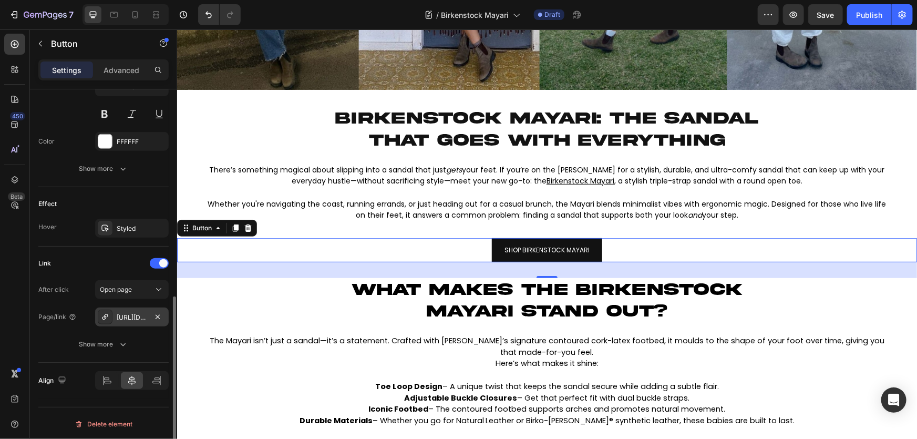
click at [132, 316] on div "[URL][DOMAIN_NAME]" at bounding box center [132, 317] width 30 height 9
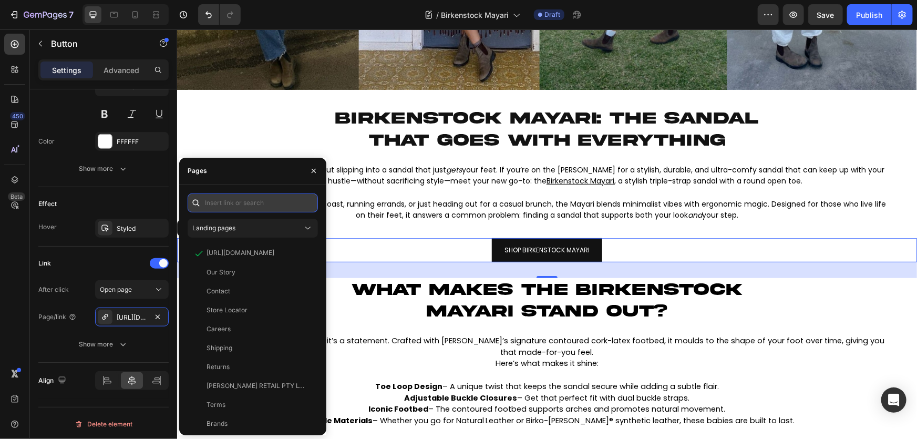
click at [269, 205] on input "text" at bounding box center [253, 202] width 130 height 19
paste input "[URL][DOMAIN_NAME]"
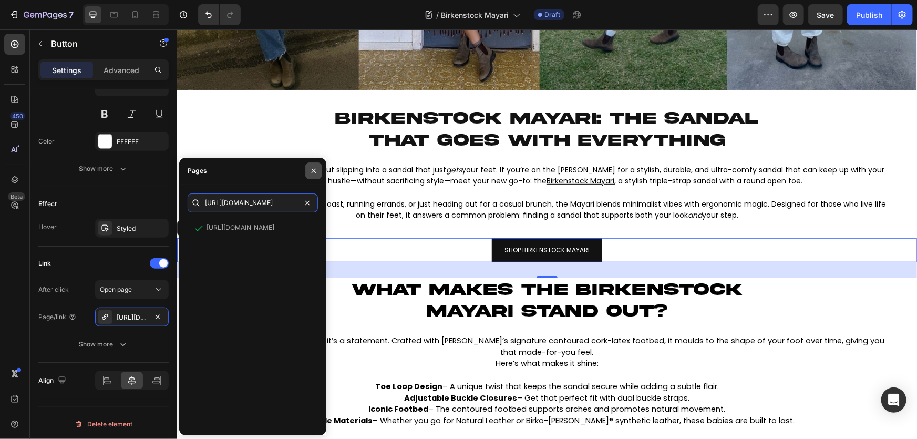
type input "[URL][DOMAIN_NAME]"
click at [312, 173] on icon "button" at bounding box center [314, 171] width 4 height 4
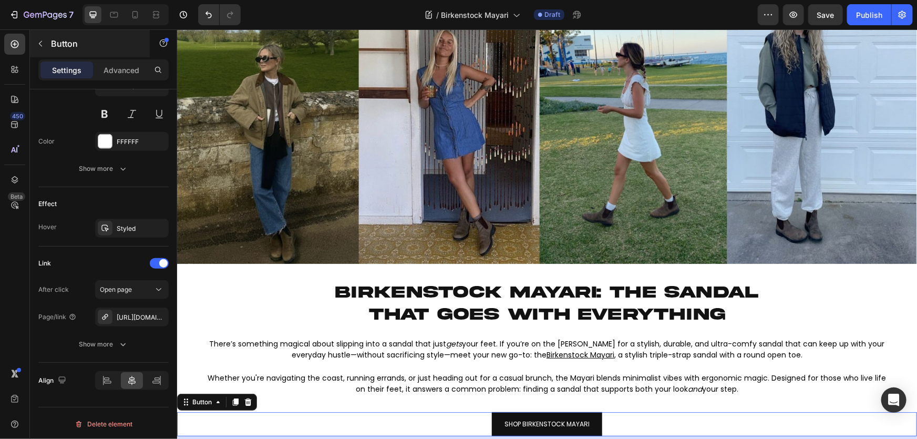
scroll to position [16, 0]
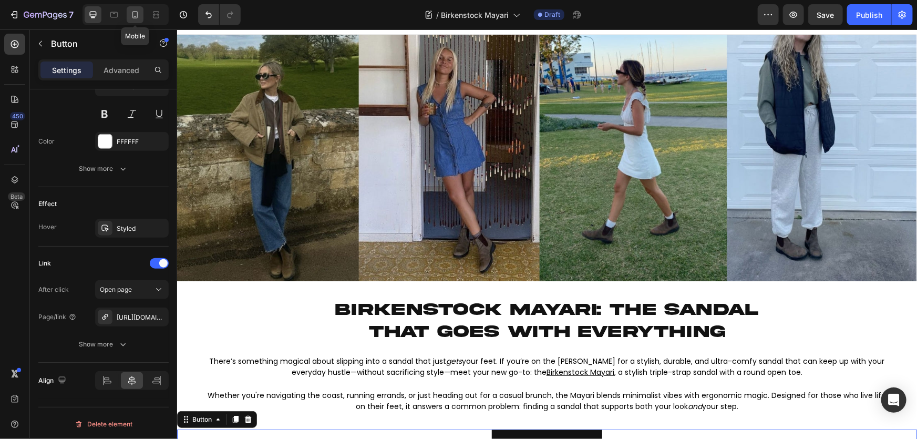
click at [134, 18] on icon at bounding box center [135, 14] width 11 height 11
type input "14"
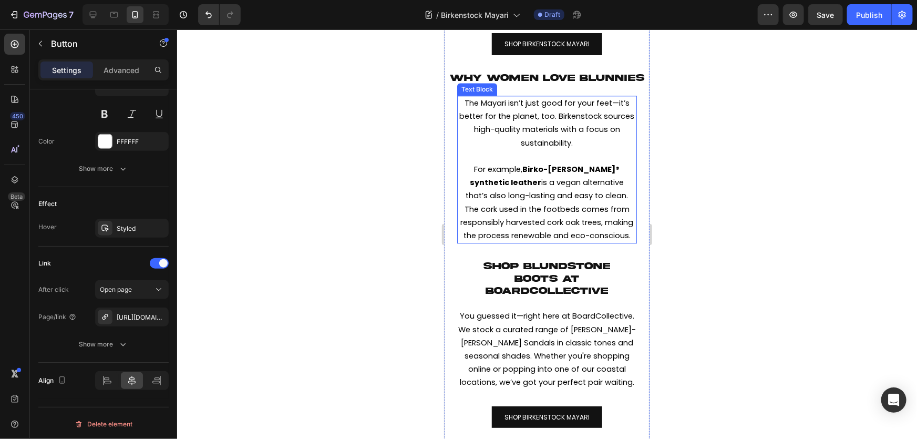
scroll to position [1333, 0]
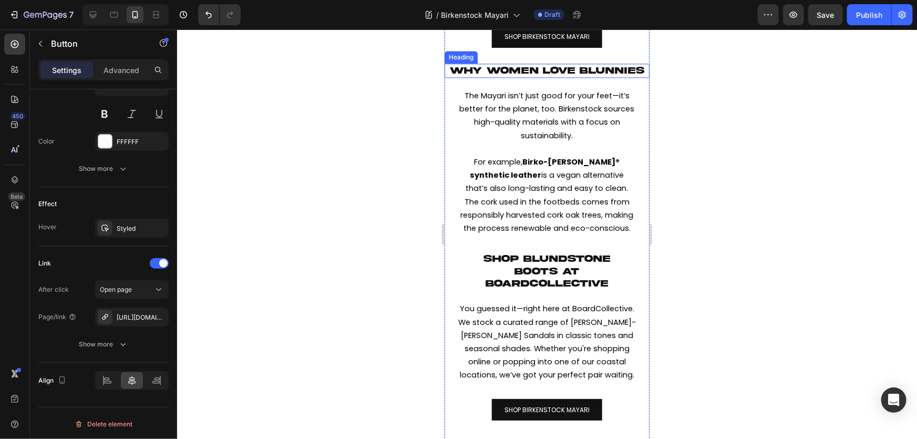
click at [528, 75] on span "WHY WOMEN LOVE BLUNNIES" at bounding box center [547, 70] width 195 height 10
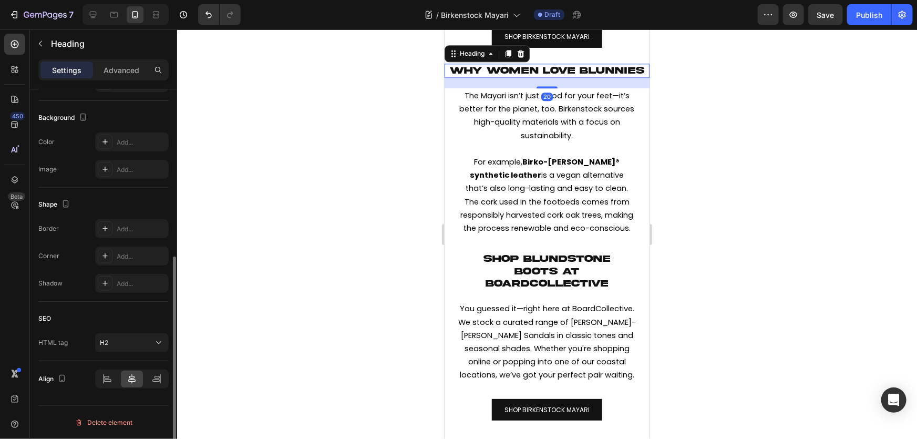
scroll to position [0, 0]
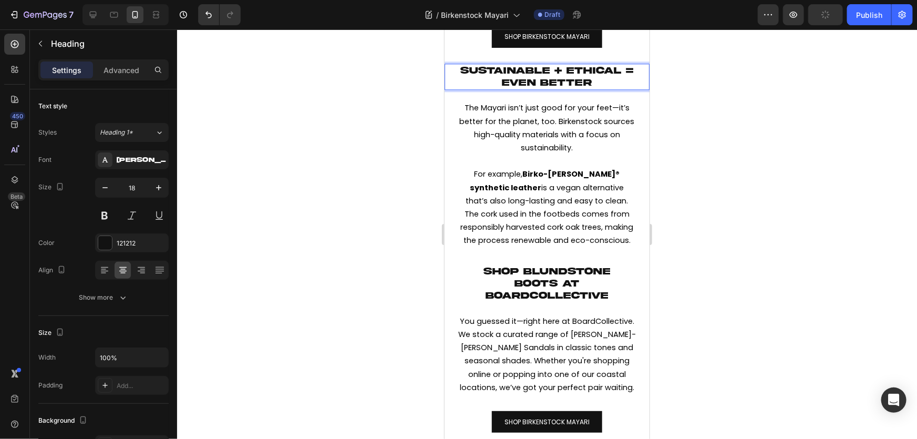
click at [621, 87] on span "SUSTAINABLE + ETHICAL = EVEN BETTER" at bounding box center [547, 76] width 173 height 22
click at [512, 301] on h2 "SHOP BLUNDSTONE BOOTS AT BOARDCOLLECTIVE" at bounding box center [547, 283] width 184 height 39
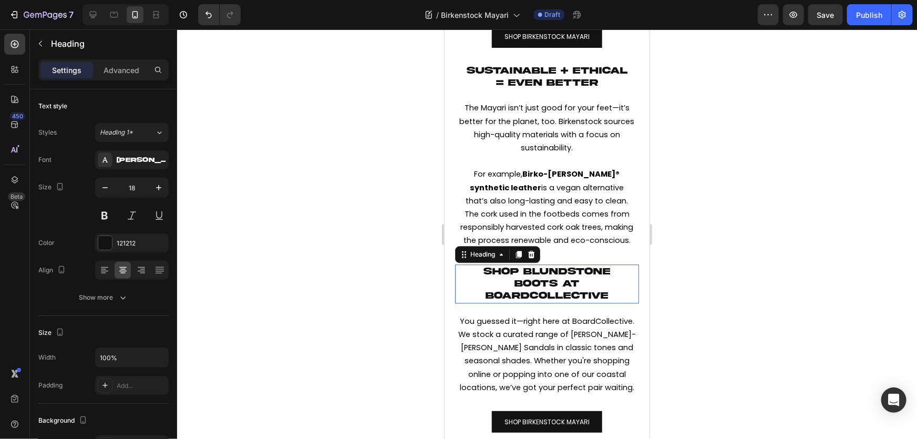
click at [512, 301] on h2 "SHOP BLUNDSTONE BOOTS AT BOARDCOLLECTIVE" at bounding box center [547, 283] width 184 height 39
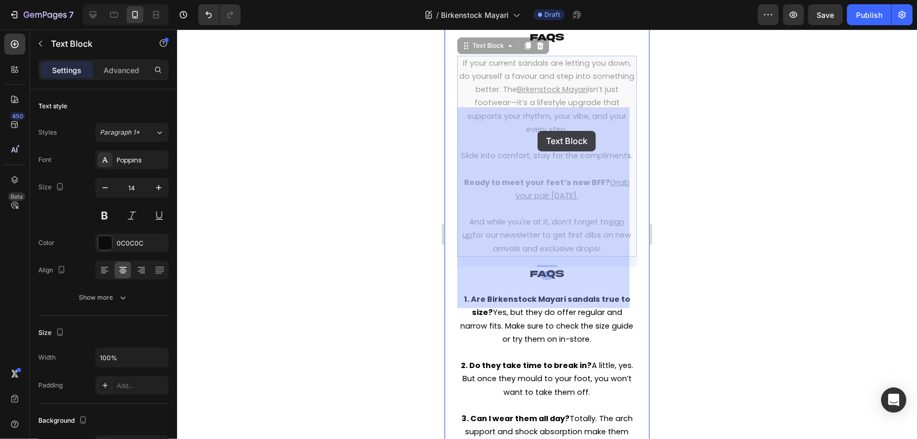
scroll to position [1868, 0]
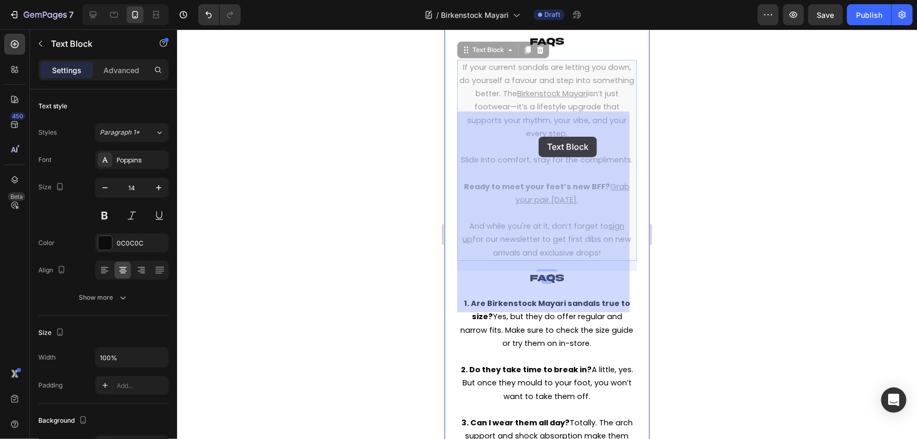
drag, startPoint x: 507, startPoint y: 109, endPoint x: 538, endPoint y: 136, distance: 41.0
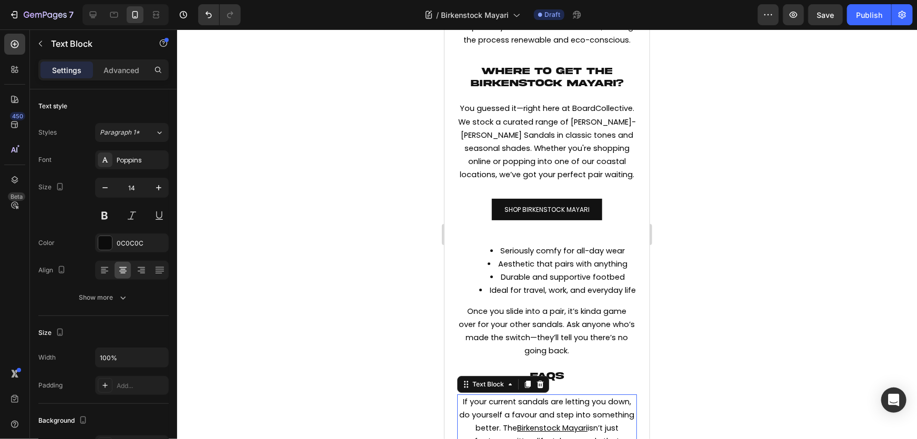
scroll to position [1581, 0]
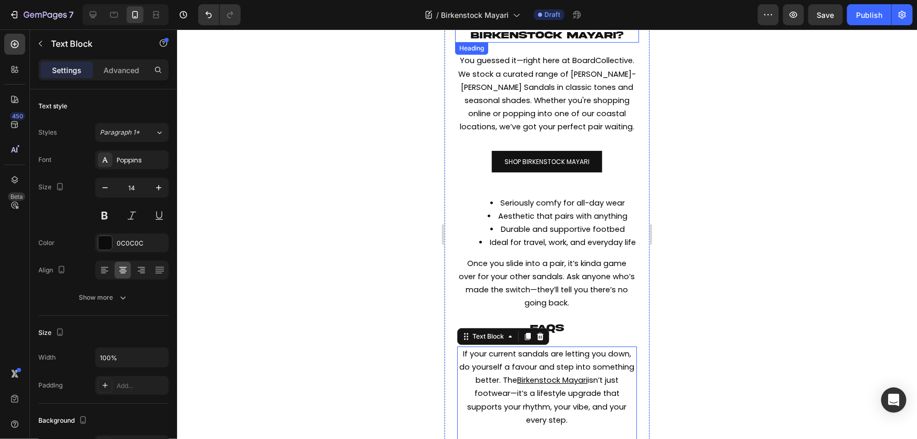
click at [557, 40] on span "WHERE TO GET THE BIRKENSTOCK MAYARI?" at bounding box center [547, 29] width 152 height 22
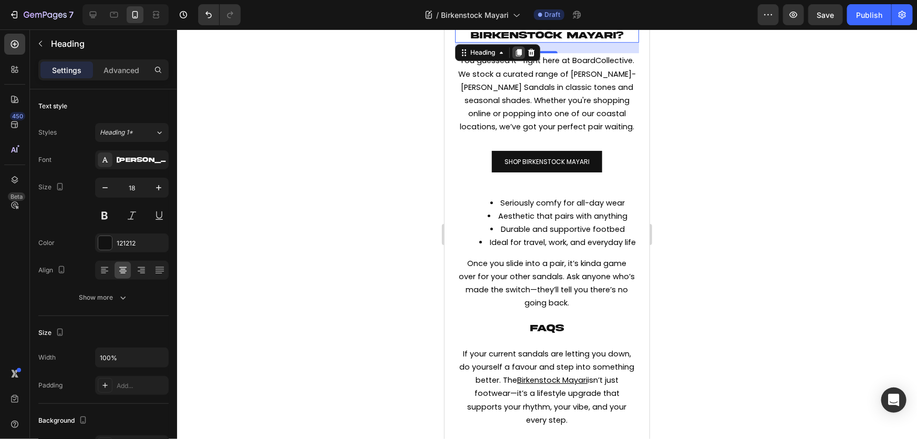
click at [516, 56] on icon at bounding box center [518, 52] width 8 height 8
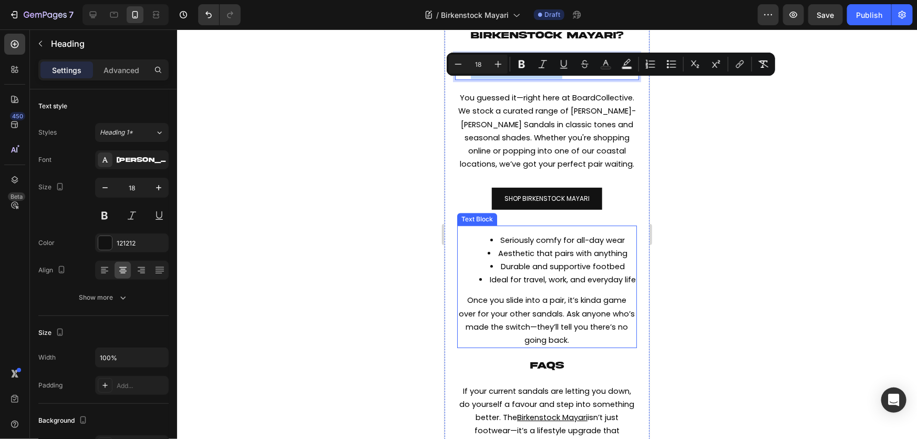
drag, startPoint x: 548, startPoint y: 80, endPoint x: 569, endPoint y: 292, distance: 212.4
click at [753, 279] on div at bounding box center [547, 234] width 740 height 410
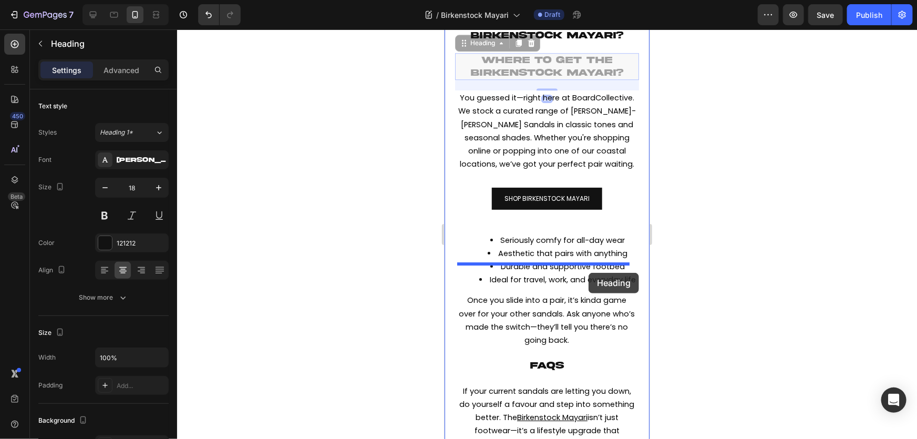
drag, startPoint x: 600, startPoint y: 101, endPoint x: 588, endPoint y: 272, distance: 171.3
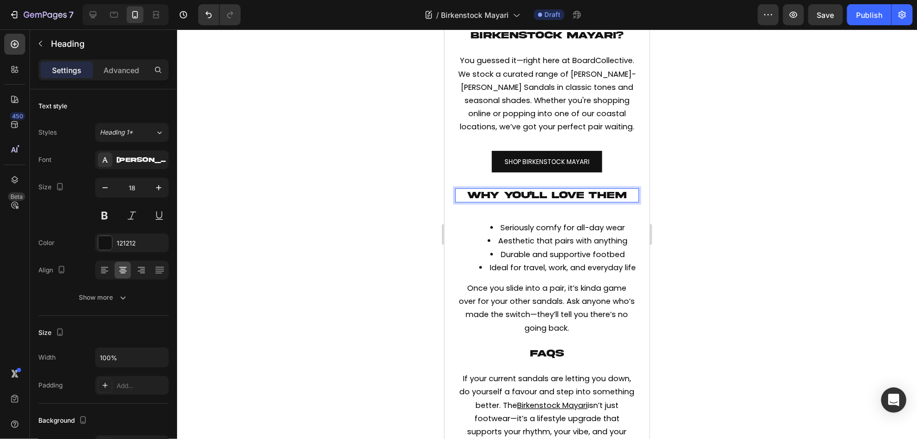
click at [662, 236] on div at bounding box center [547, 234] width 740 height 410
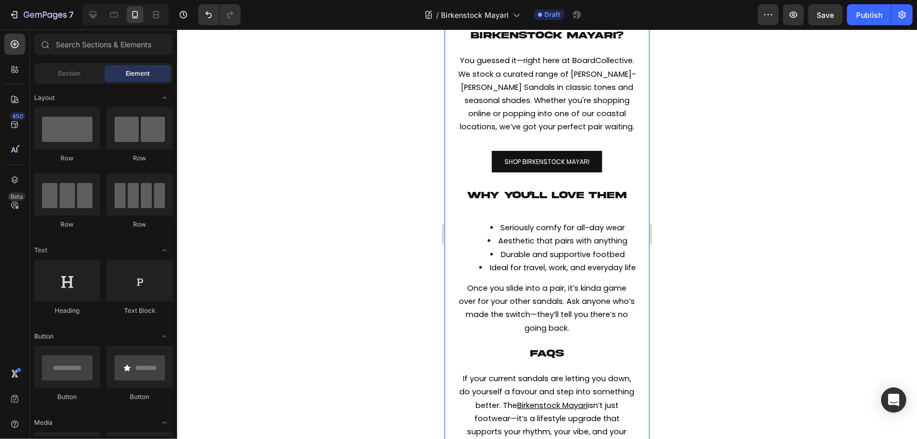
click at [537, 200] on span "WHY YOU'LL LOVE THEM" at bounding box center [546, 195] width 159 height 10
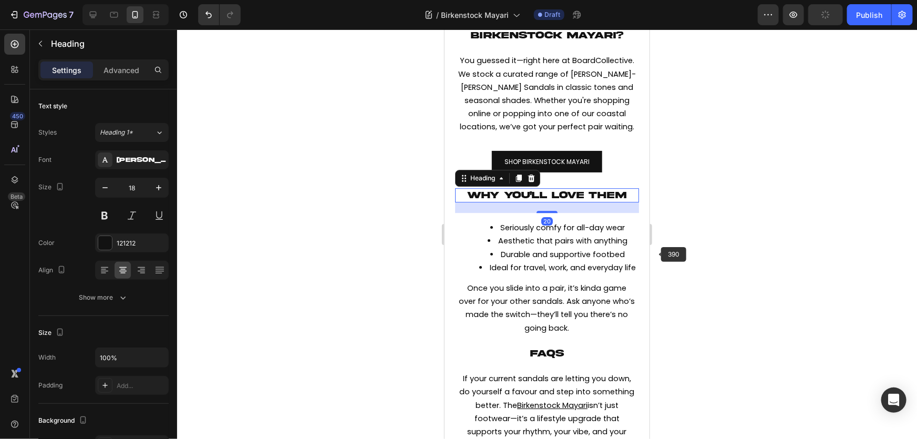
click at [774, 257] on div at bounding box center [547, 234] width 740 height 410
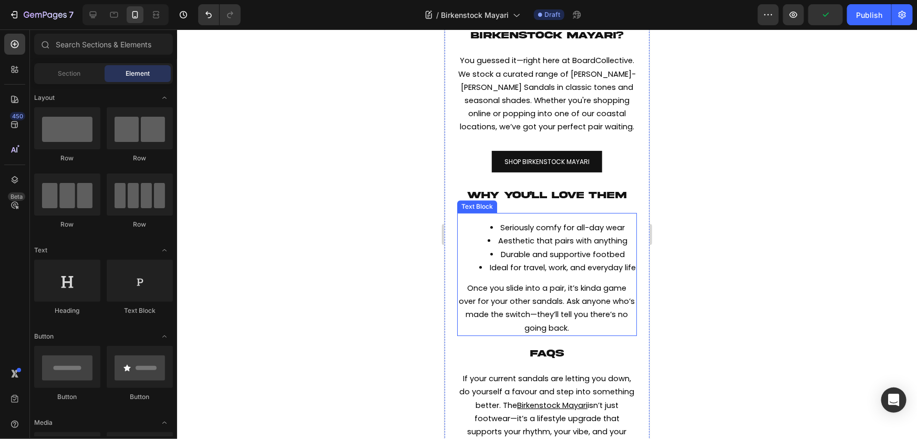
click at [572, 246] on span "Aesthetic that pairs with anything" at bounding box center [562, 240] width 129 height 11
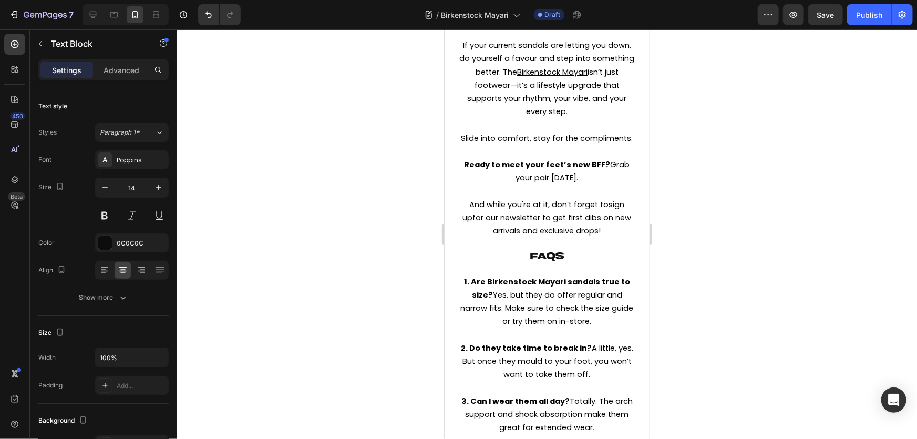
scroll to position [1916, 0]
click at [568, 25] on p "⁠⁠⁠⁠⁠⁠⁠ FAQs" at bounding box center [546, 19] width 203 height 12
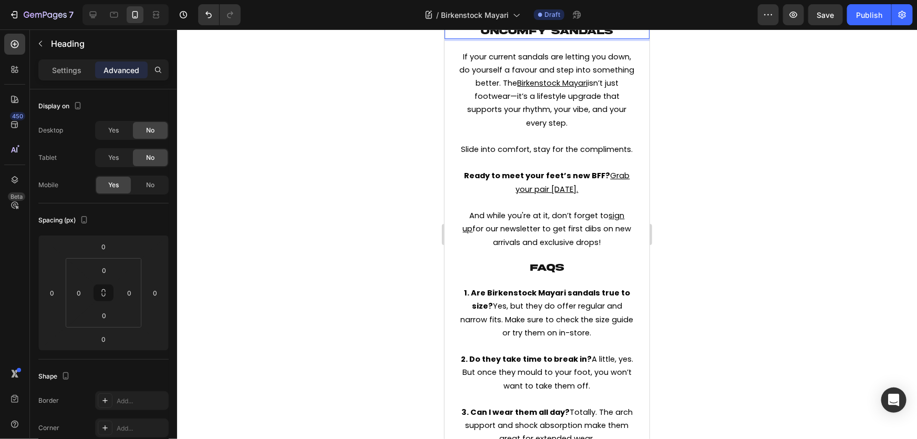
click at [726, 102] on div at bounding box center [547, 234] width 740 height 410
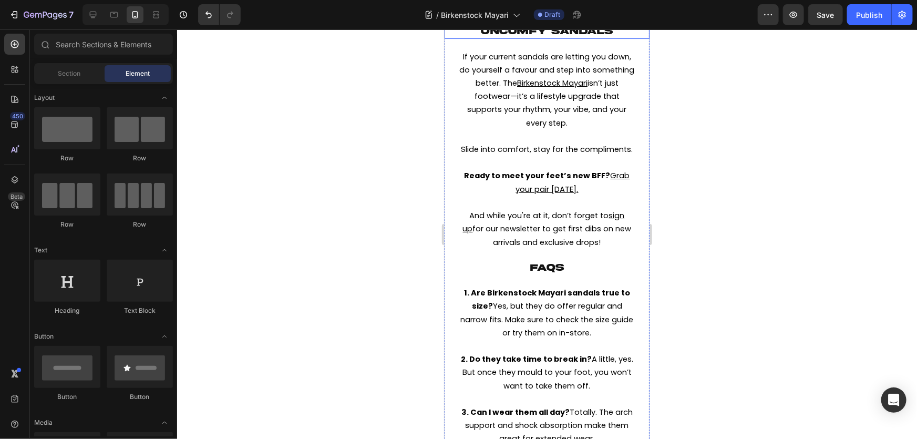
click at [576, 36] on span "IT'S TIME TO BREAK UP WITH UNCOMFY SANDALS" at bounding box center [546, 25] width 191 height 22
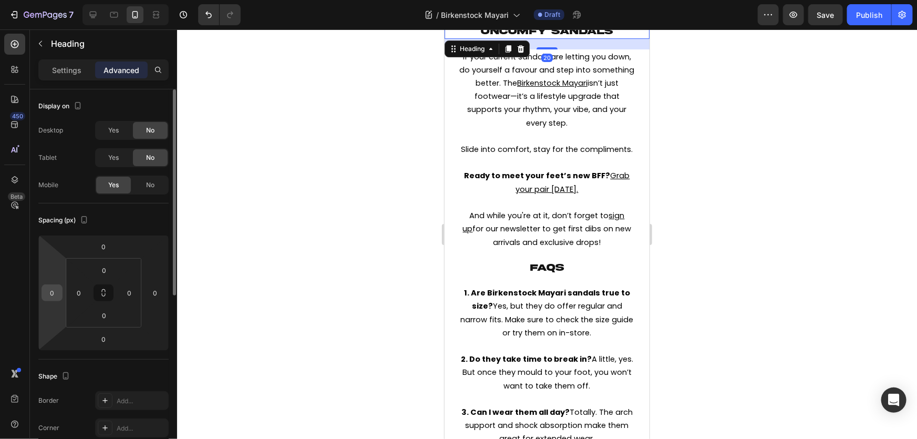
click at [47, 297] on input "0" at bounding box center [52, 293] width 16 height 16
type input "20"
click at [154, 296] on input "0" at bounding box center [155, 293] width 16 height 16
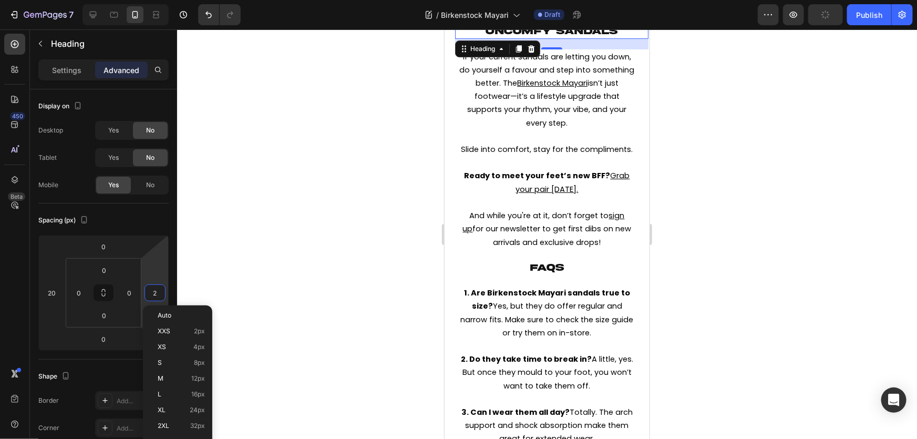
type input "20"
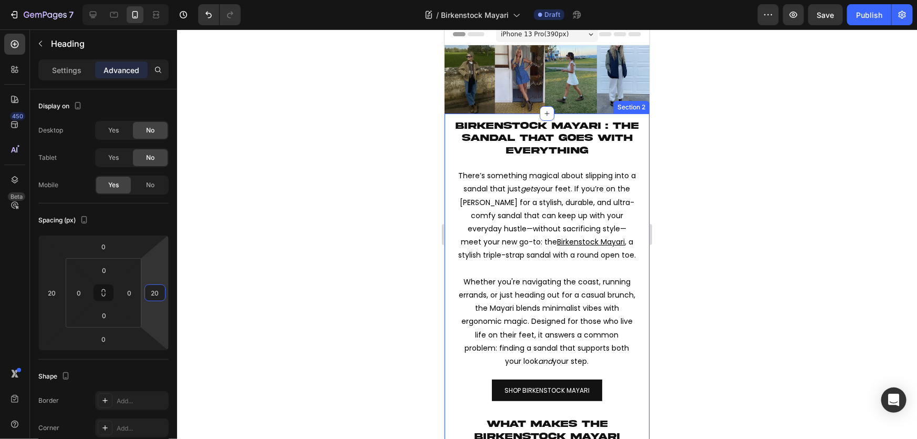
scroll to position [0, 0]
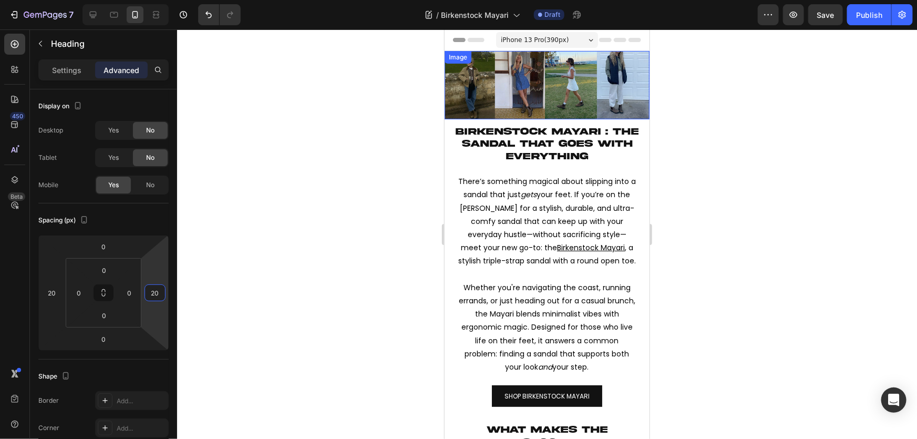
click at [569, 78] on img at bounding box center [546, 84] width 205 height 68
